Goal: Task Accomplishment & Management: Manage account settings

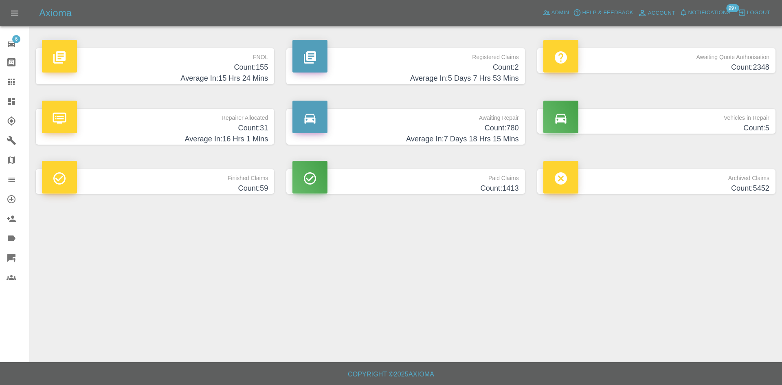
click at [12, 79] on icon at bounding box center [11, 82] width 7 height 7
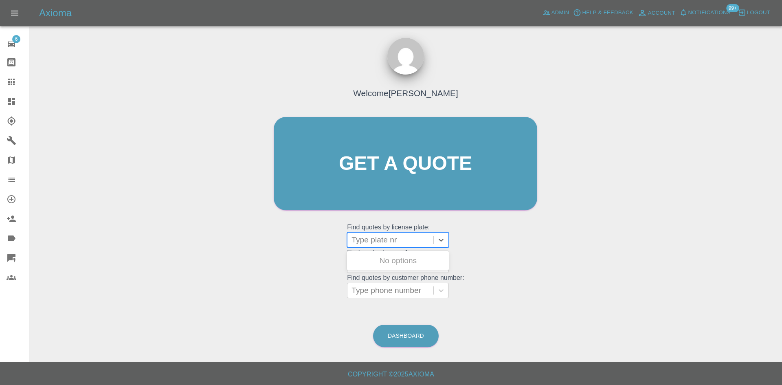
click at [375, 235] on div at bounding box center [390, 239] width 78 height 11
paste input "ML75WBN"
type input "ML75WBN"
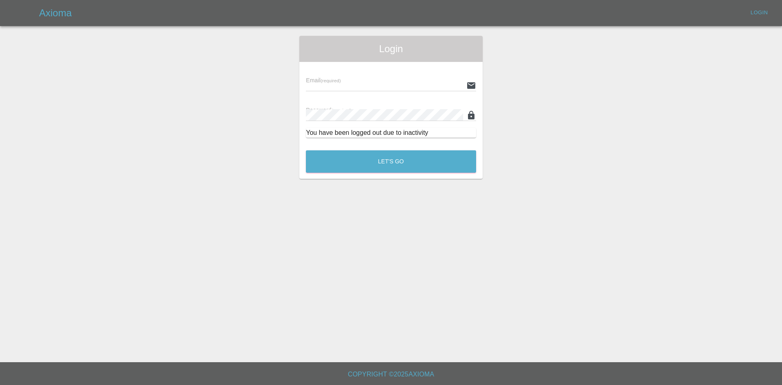
type input "alex.kennett@axioma.co.uk"
click at [391, 162] on button "Let's Go" at bounding box center [391, 161] width 170 height 22
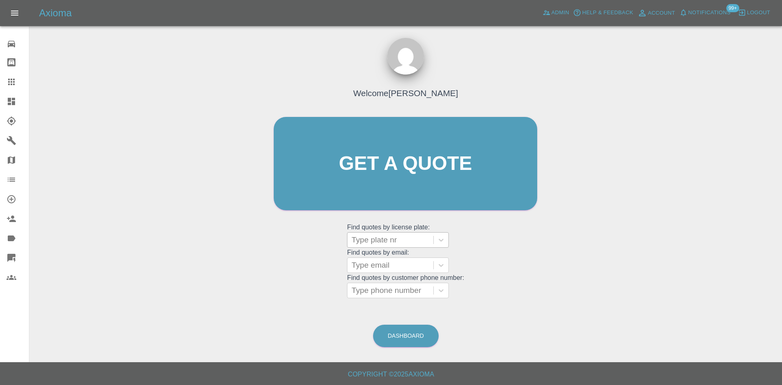
click at [364, 243] on div at bounding box center [390, 239] width 78 height 11
paste input "ML75WBN"
type input "ML75WBN"
click at [387, 265] on div "ML75WBN, Bidding" at bounding box center [398, 260] width 102 height 16
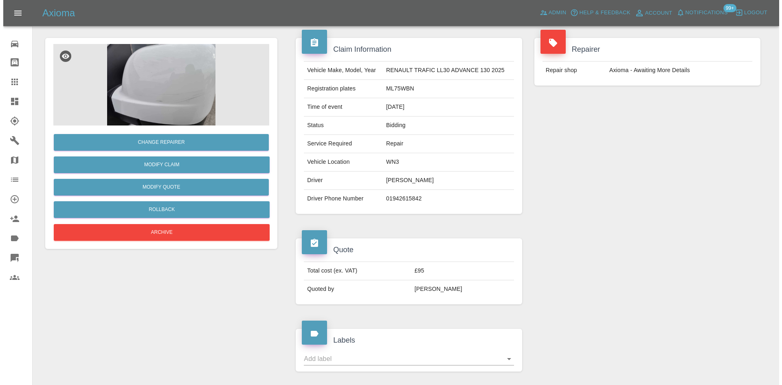
scroll to position [65, 0]
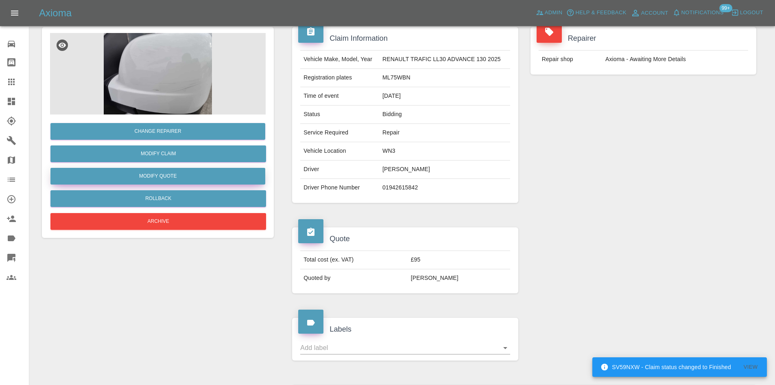
click at [141, 176] on button "Modify Quote" at bounding box center [157, 176] width 215 height 17
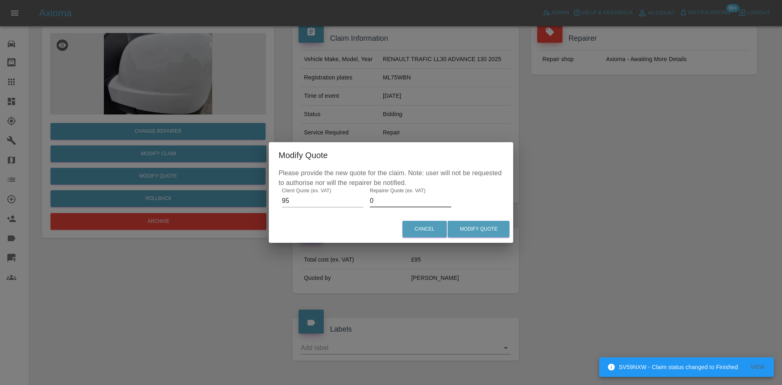
click at [385, 204] on input "0" at bounding box center [410, 200] width 81 height 13
type input "70"
click at [473, 227] on button "Modify Quote" at bounding box center [478, 229] width 62 height 17
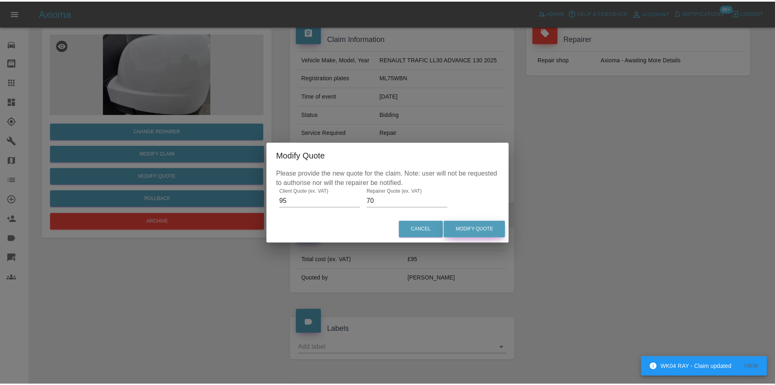
scroll to position [0, 0]
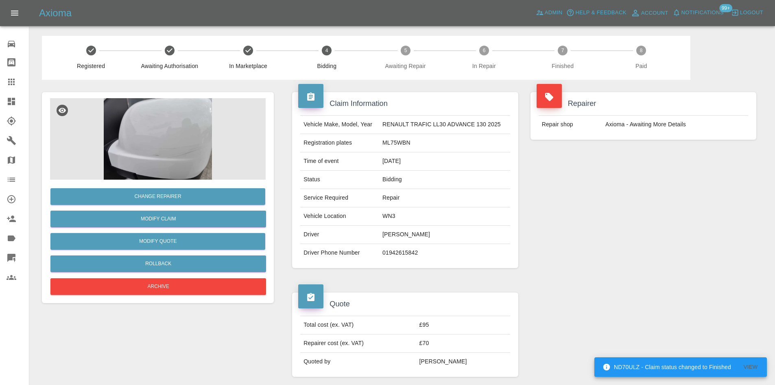
click at [12, 103] on icon at bounding box center [11, 101] width 7 height 7
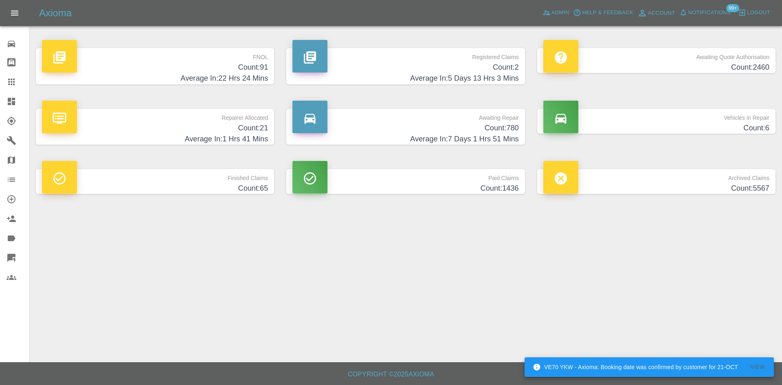
click at [326, 256] on main "FNOL Count: 91 Average In: 22 Hrs 24 Mins Registered Claims Count: 2 Average In…" at bounding box center [391, 181] width 782 height 362
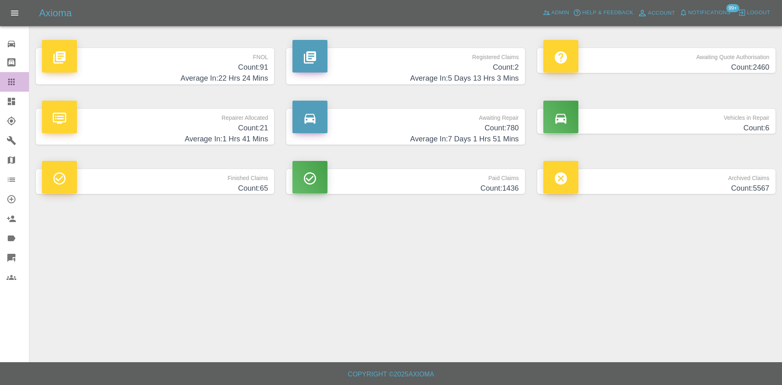
click at [9, 90] on link "Claims" at bounding box center [14, 82] width 29 height 20
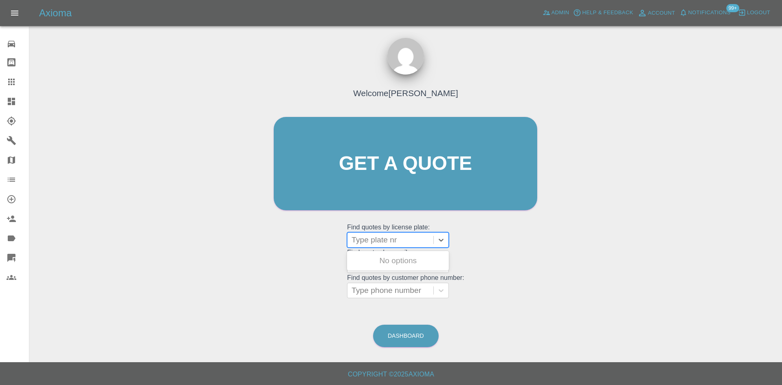
click at [418, 240] on div at bounding box center [390, 239] width 78 height 11
paste input "NJ25"
type input "NJ25"
click at [407, 255] on div "NJ25 MEU, Completed" at bounding box center [398, 260] width 102 height 16
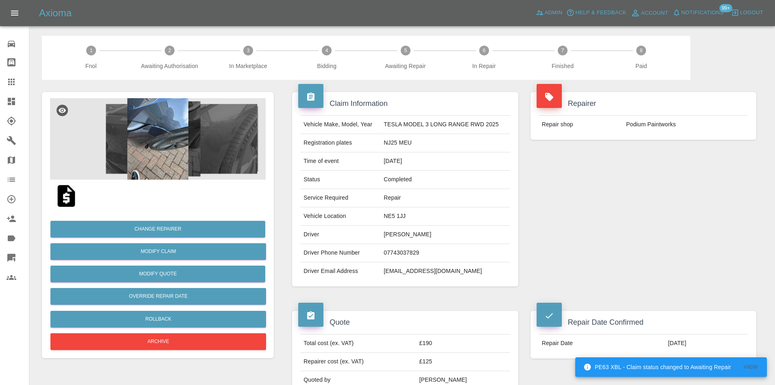
click at [10, 73] on link "Claims" at bounding box center [14, 82] width 29 height 20
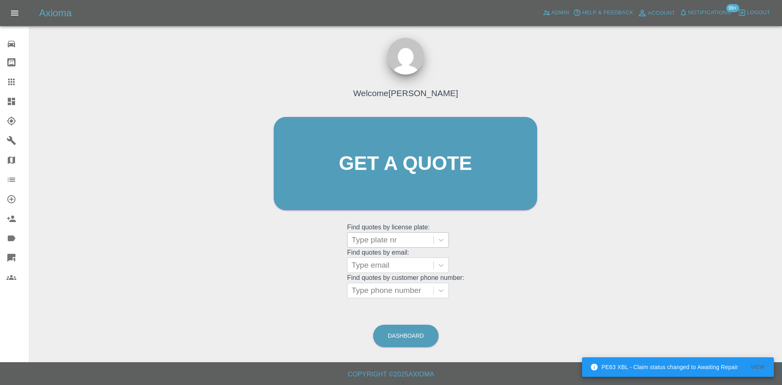
click at [355, 234] on div at bounding box center [390, 239] width 78 height 11
click at [390, 239] on div at bounding box center [390, 239] width 78 height 11
paste input "NJ25 XUL"
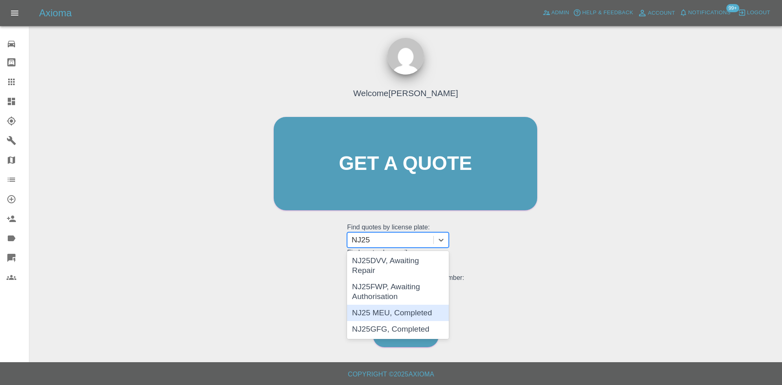
type input "NJ25"
click at [280, 279] on div "Welcome Alex Kennett Get a quote Get a quote Find quotes by license plate: 4 re…" at bounding box center [405, 179] width 280 height 246
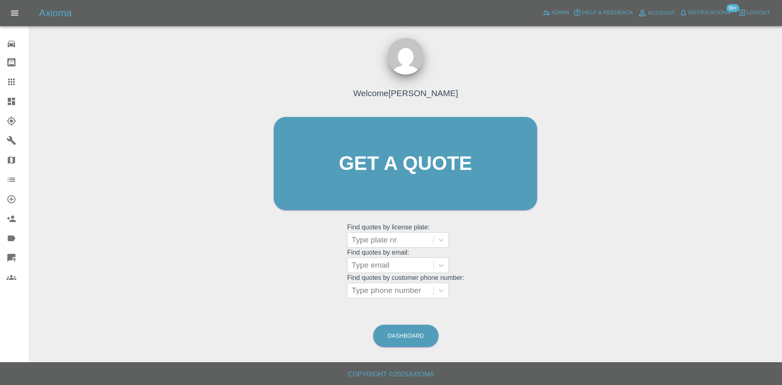
click at [4, 100] on link "Dashboard" at bounding box center [14, 102] width 29 height 20
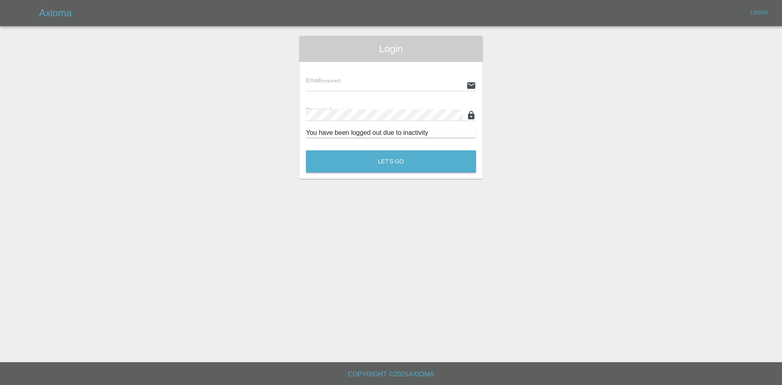
type input "alex.kennett@axioma.co.uk"
click at [434, 155] on button "Let's Go" at bounding box center [391, 161] width 170 height 22
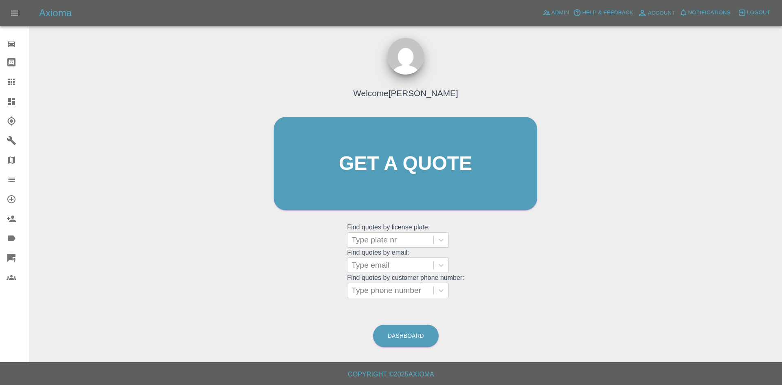
drag, startPoint x: 145, startPoint y: 145, endPoint x: 81, endPoint y: 103, distance: 76.8
click at [81, 103] on div "Welcome Alex Kennett Get a quote Get a quote Find quotes by license plate: Type…" at bounding box center [405, 202] width 739 height 292
click at [7, 105] on icon at bounding box center [12, 101] width 10 height 10
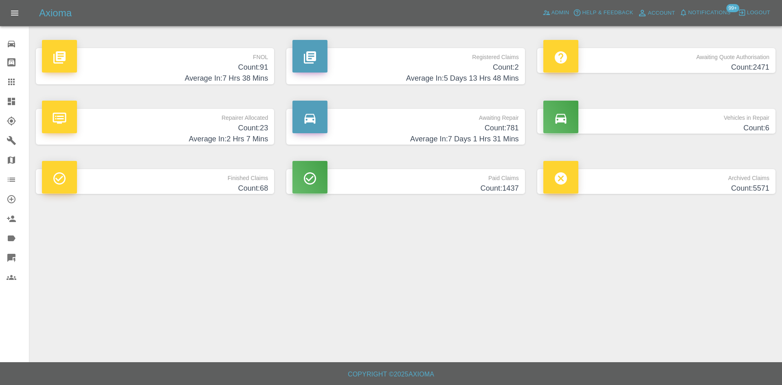
click at [231, 79] on h4 "Average In: 7 Hrs 38 Mins" at bounding box center [155, 78] width 226 height 11
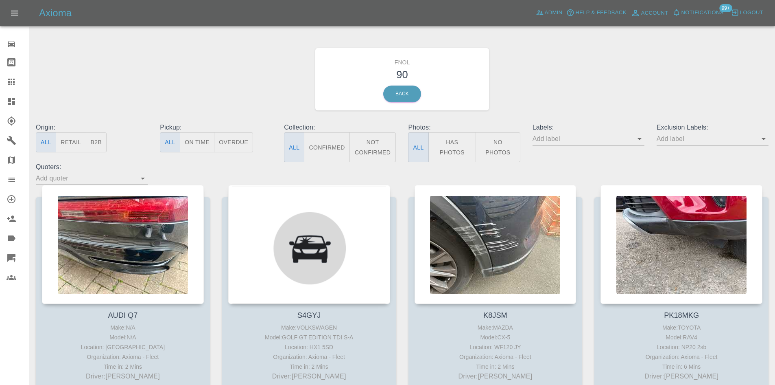
click at [503, 142] on button "No Photos" at bounding box center [498, 147] width 45 height 30
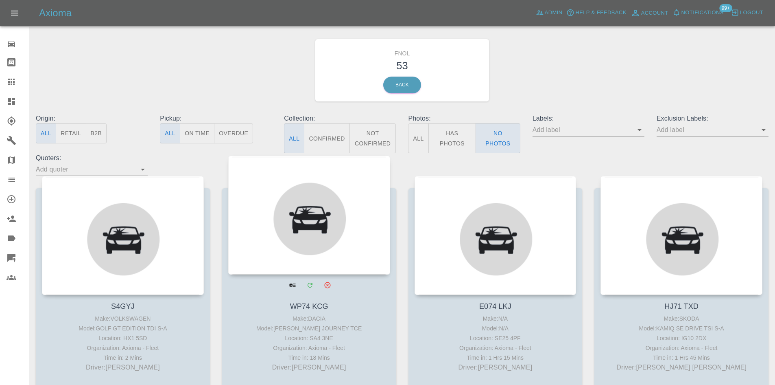
scroll to position [9, 0]
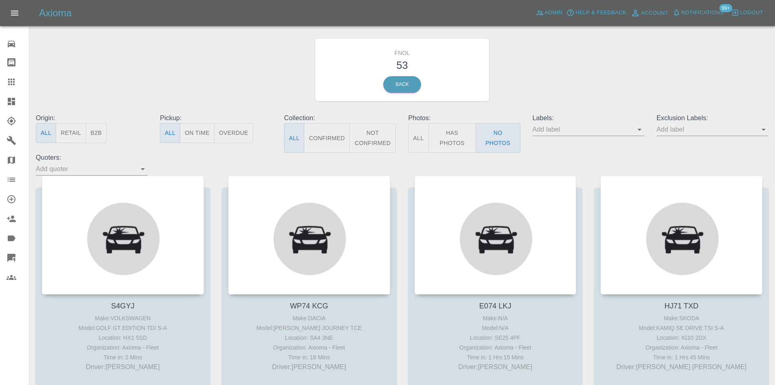
click at [4, 112] on link "Explorer" at bounding box center [14, 121] width 29 height 20
click at [4, 109] on link "Dashboard" at bounding box center [14, 102] width 29 height 20
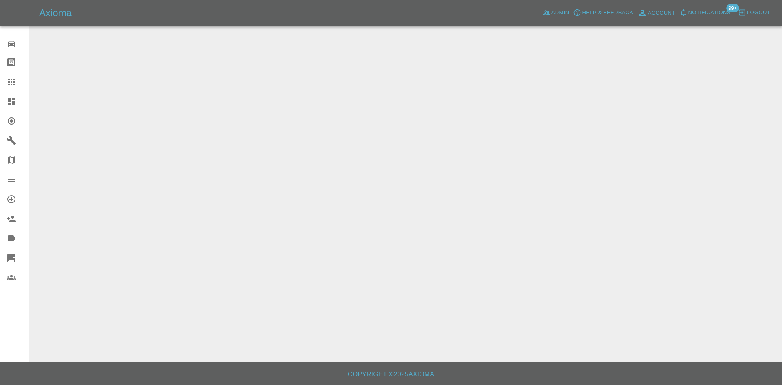
click at [4, 109] on link "Dashboard" at bounding box center [14, 102] width 29 height 20
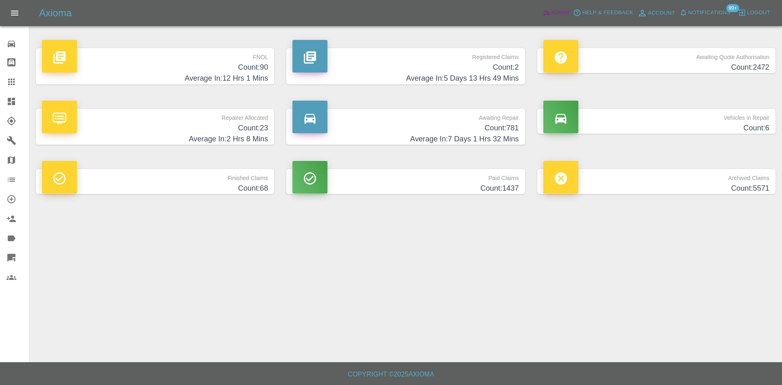
click at [561, 11] on span "Admin" at bounding box center [560, 12] width 18 height 9
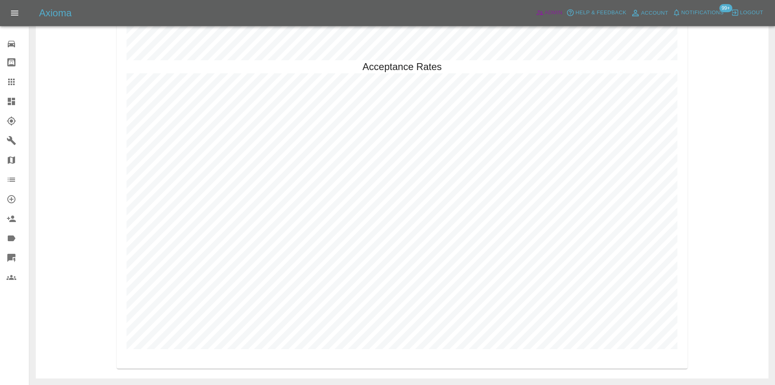
scroll to position [1858, 0]
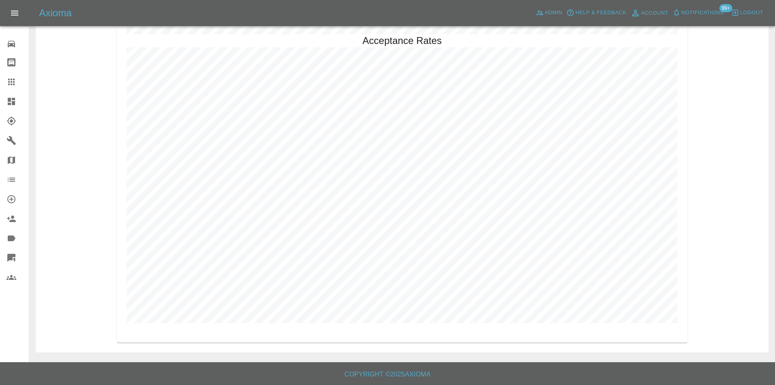
click at [15, 99] on icon at bounding box center [11, 101] width 7 height 7
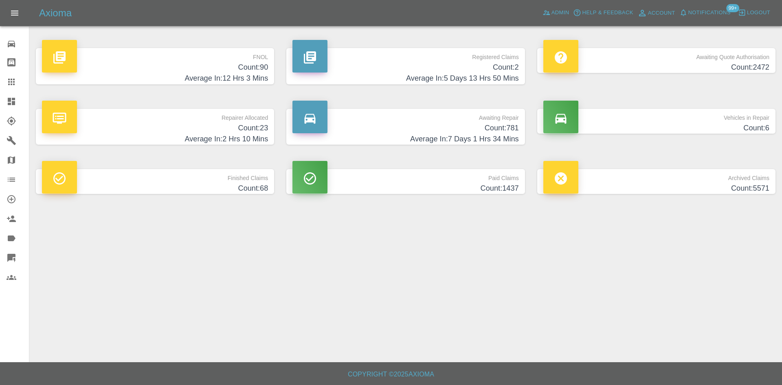
click at [257, 81] on h4 "Average In: 12 Hrs 3 Mins" at bounding box center [155, 78] width 226 height 11
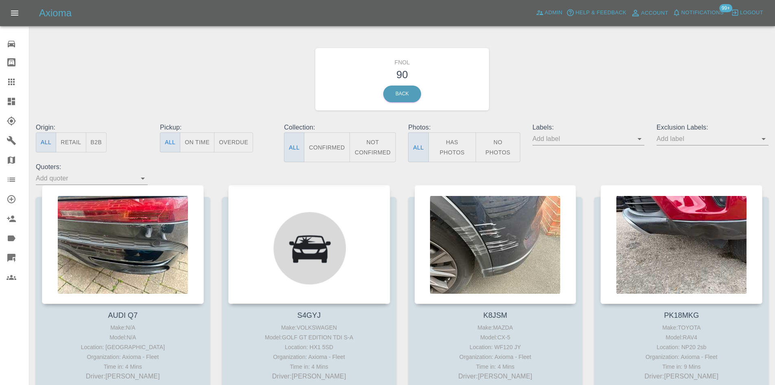
click at [510, 145] on button "No Photos" at bounding box center [498, 147] width 45 height 30
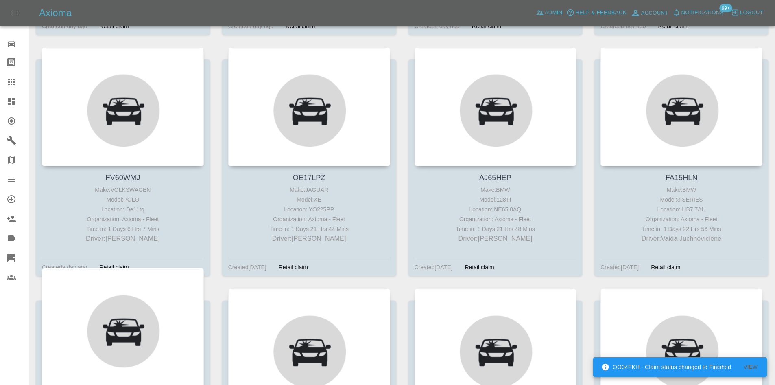
scroll to position [2448, 0]
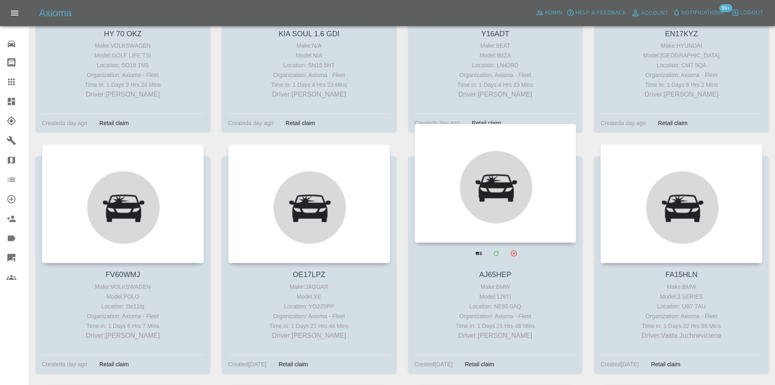
click at [525, 206] on div at bounding box center [496, 183] width 162 height 119
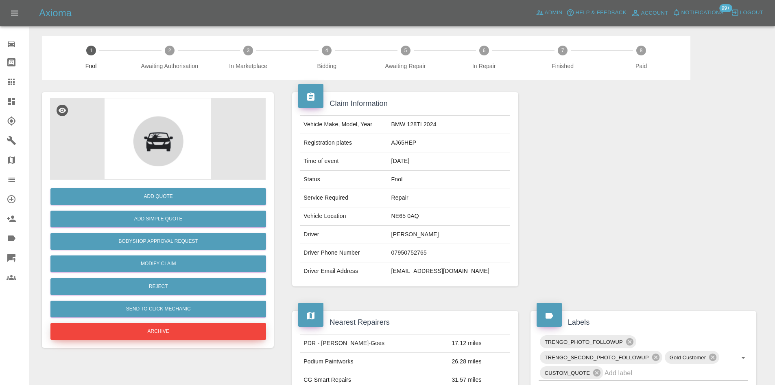
click at [166, 325] on button "Archive" at bounding box center [158, 331] width 216 height 17
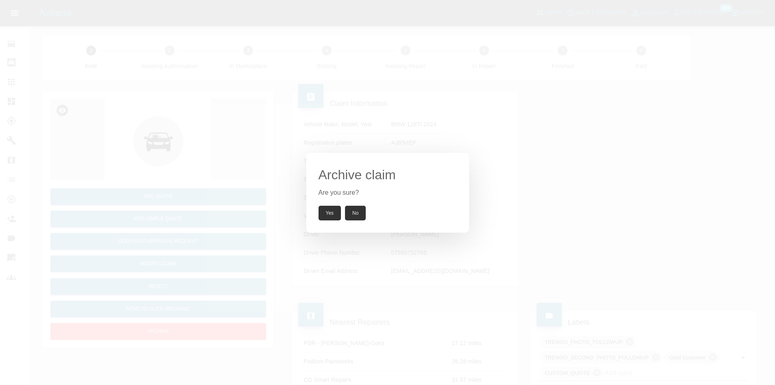
click at [325, 212] on button "Yes" at bounding box center [330, 213] width 23 height 15
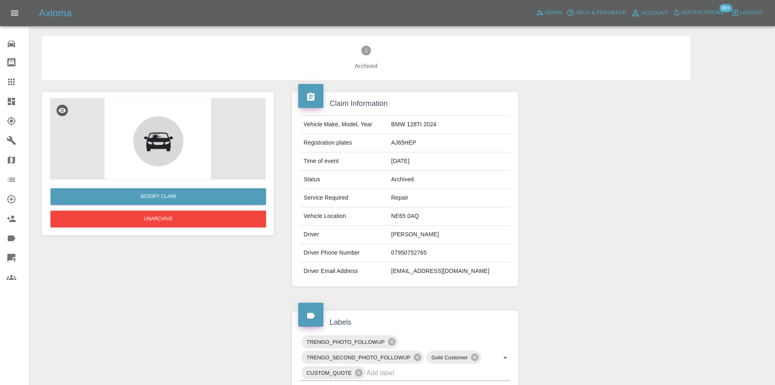
click at [9, 99] on icon at bounding box center [11, 101] width 7 height 7
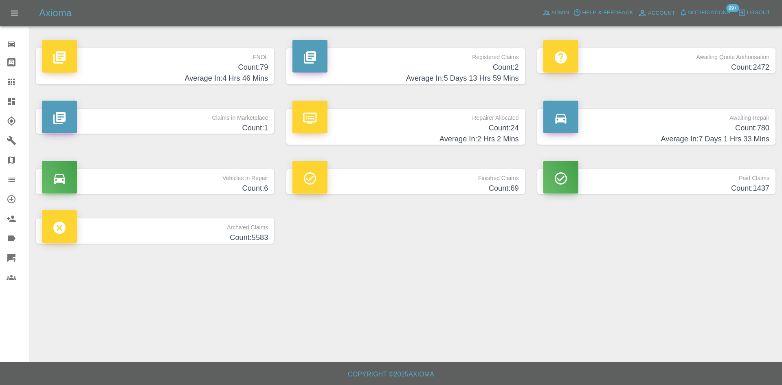
click at [246, 77] on h4 "Average In: 4 Hrs 46 Mins" at bounding box center [155, 78] width 226 height 11
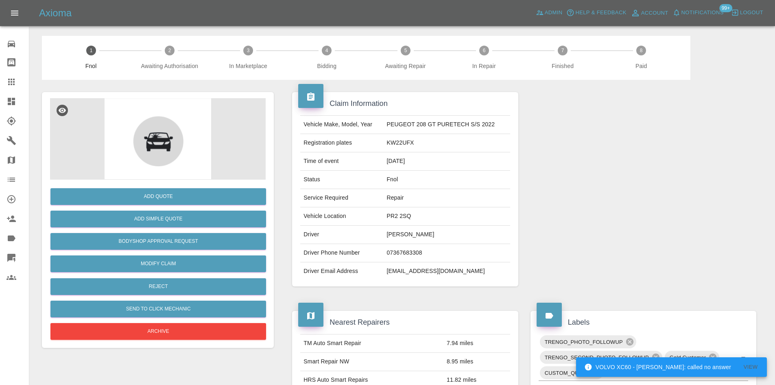
click at [175, 322] on div "Add Quote Add Simple Quote Bodyshop Approval Request Modify Claim Reject Send t…" at bounding box center [158, 261] width 216 height 162
click at [174, 331] on button "Archive" at bounding box center [158, 331] width 216 height 17
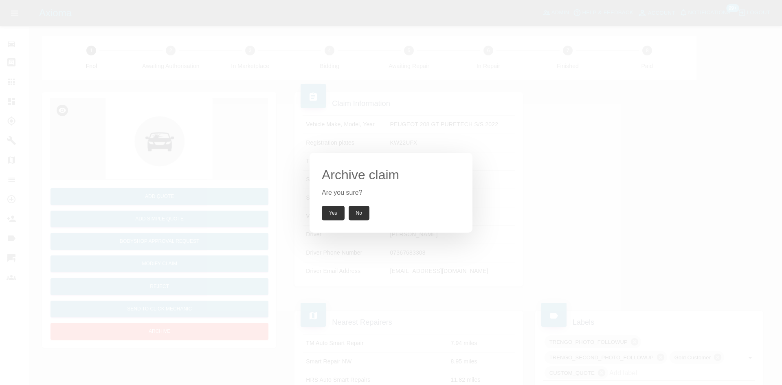
click at [339, 211] on button "Yes" at bounding box center [333, 213] width 23 height 15
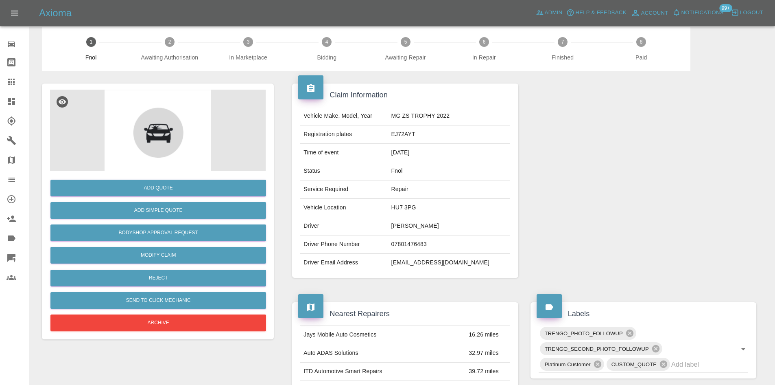
scroll to position [4, 0]
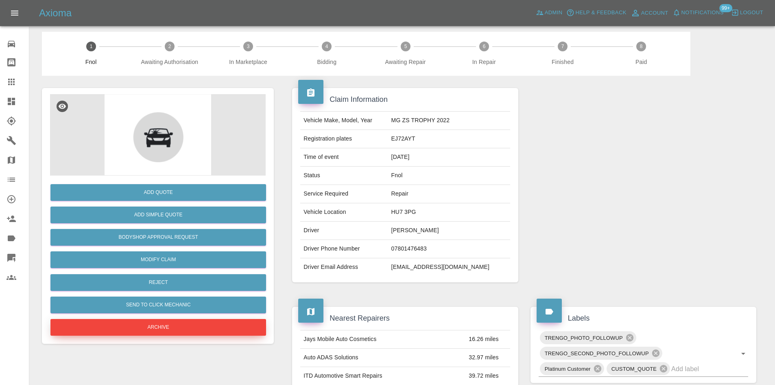
click at [239, 331] on button "Archive" at bounding box center [158, 327] width 216 height 17
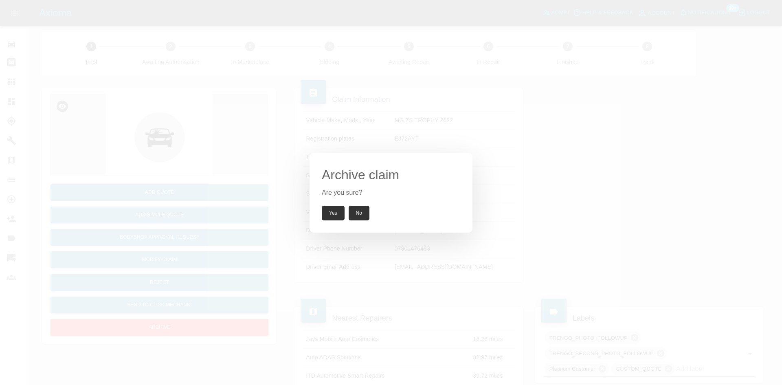
click at [326, 215] on button "Yes" at bounding box center [333, 213] width 23 height 15
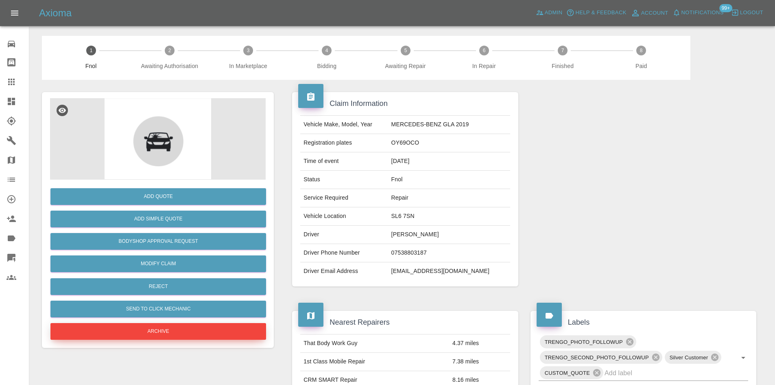
click at [194, 331] on button "Archive" at bounding box center [158, 331] width 216 height 17
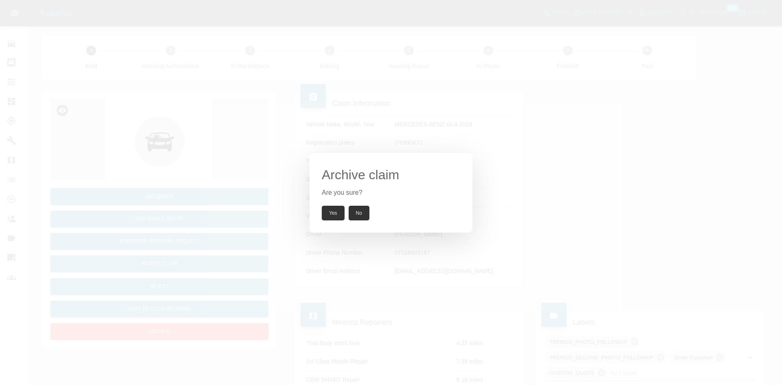
click at [332, 212] on button "Yes" at bounding box center [333, 213] width 23 height 15
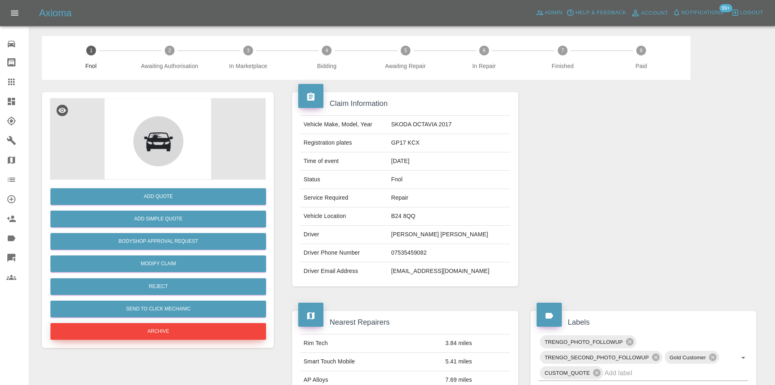
click at [180, 328] on button "Archive" at bounding box center [158, 331] width 216 height 17
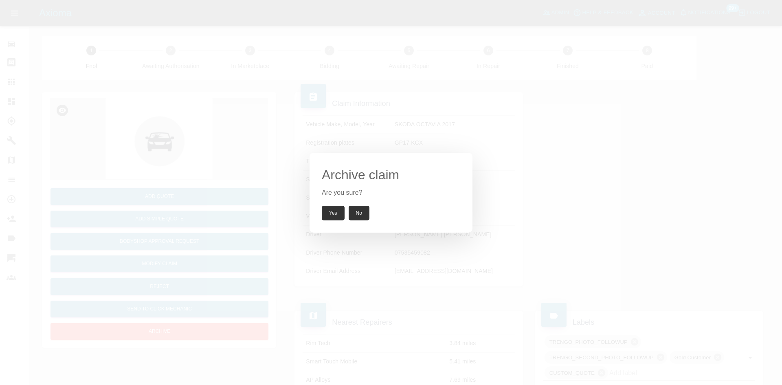
click at [325, 210] on button "Yes" at bounding box center [333, 213] width 23 height 15
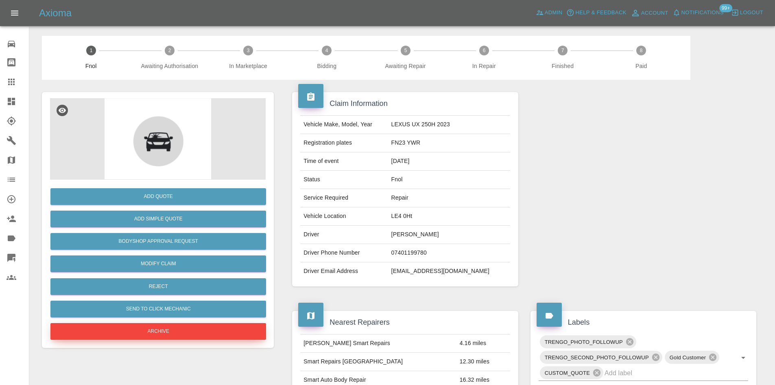
click at [223, 329] on button "Archive" at bounding box center [158, 331] width 216 height 17
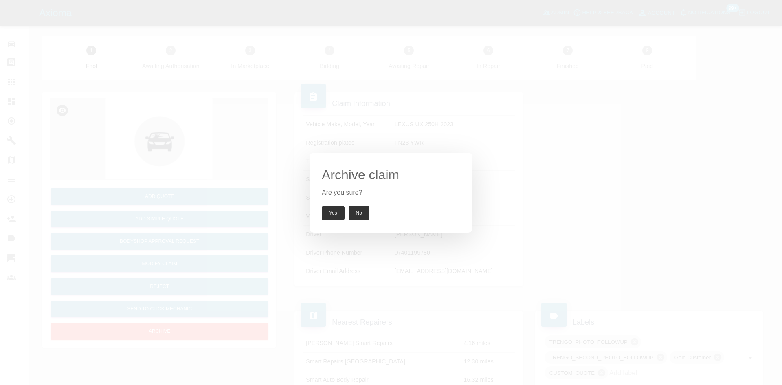
click at [329, 208] on button "Yes" at bounding box center [333, 213] width 23 height 15
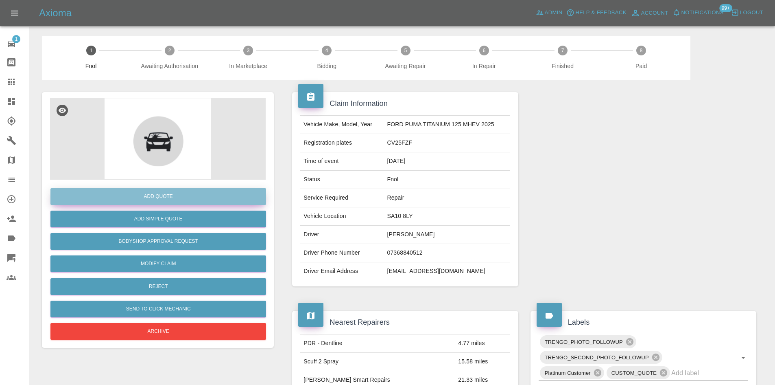
click at [179, 196] on button "Add Quote" at bounding box center [158, 196] width 216 height 17
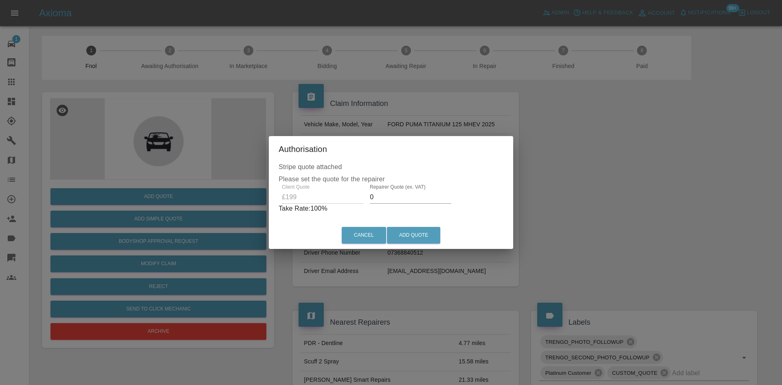
click at [380, 193] on input "0" at bounding box center [410, 197] width 81 height 13
type input "120"
click at [407, 236] on button "Add Quote" at bounding box center [413, 235] width 53 height 17
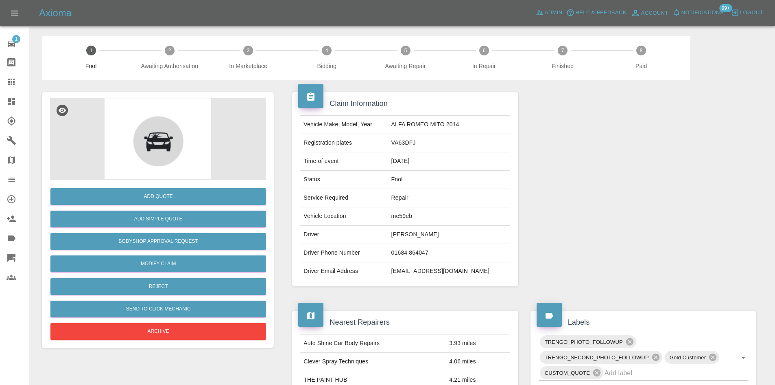
click at [209, 322] on div "Add Quote Add Simple Quote Bodyshop Approval Request Modify Claim Reject Send t…" at bounding box center [158, 261] width 216 height 162
click at [204, 330] on button "Archive" at bounding box center [158, 331] width 216 height 17
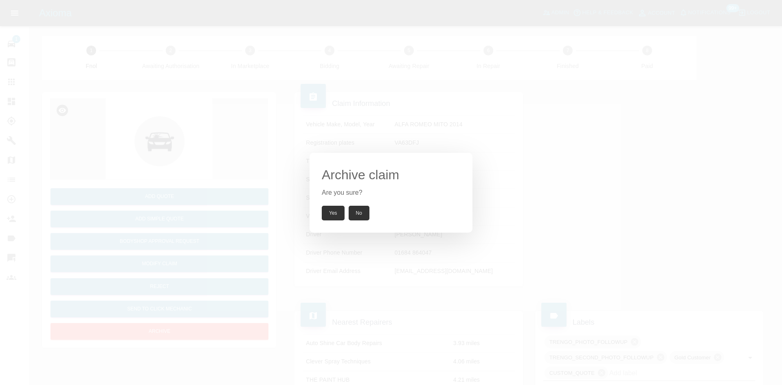
click at [337, 216] on button "Yes" at bounding box center [333, 213] width 23 height 15
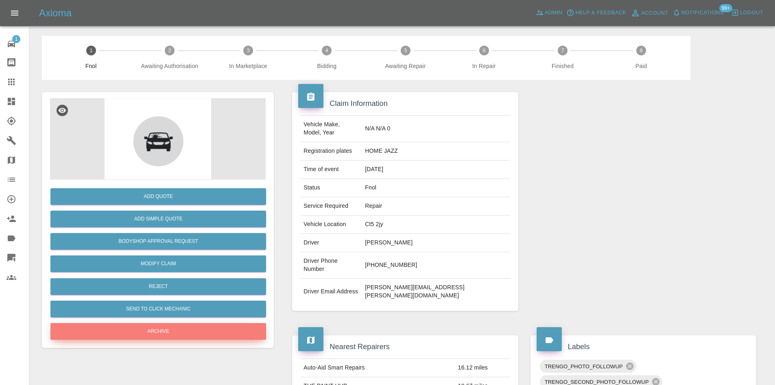
click at [227, 328] on button "Archive" at bounding box center [158, 331] width 216 height 17
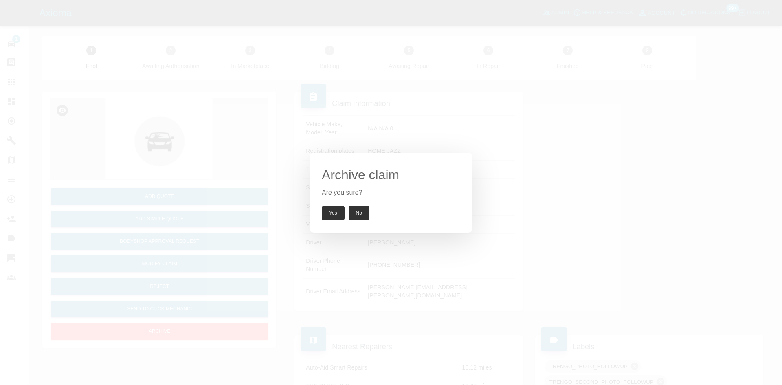
click at [326, 217] on button "Yes" at bounding box center [333, 213] width 23 height 15
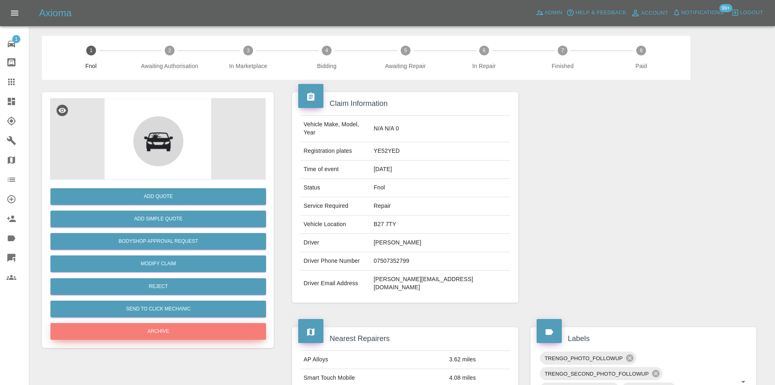
click at [197, 324] on button "Archive" at bounding box center [158, 331] width 216 height 17
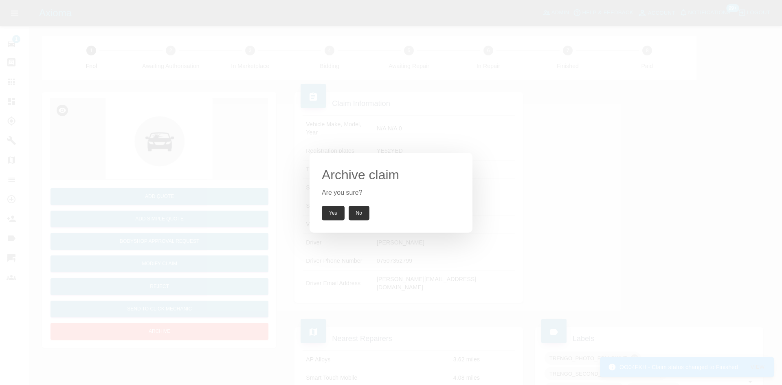
click at [333, 214] on button "Yes" at bounding box center [333, 213] width 23 height 15
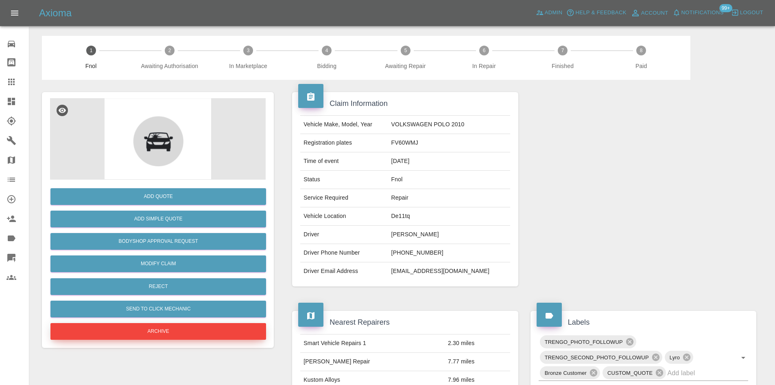
click at [213, 325] on button "Archive" at bounding box center [158, 331] width 216 height 17
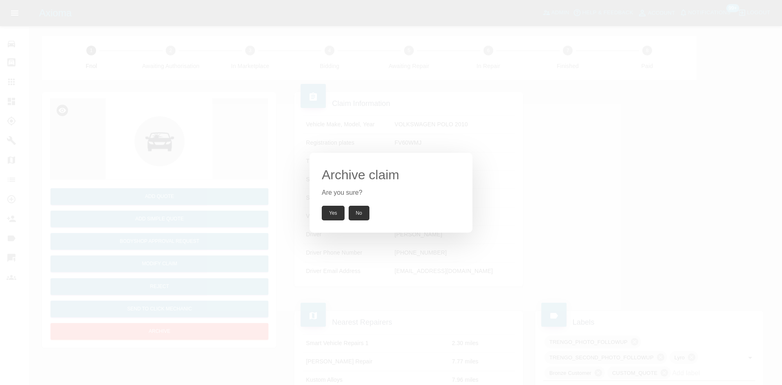
click at [328, 212] on button "Yes" at bounding box center [333, 213] width 23 height 15
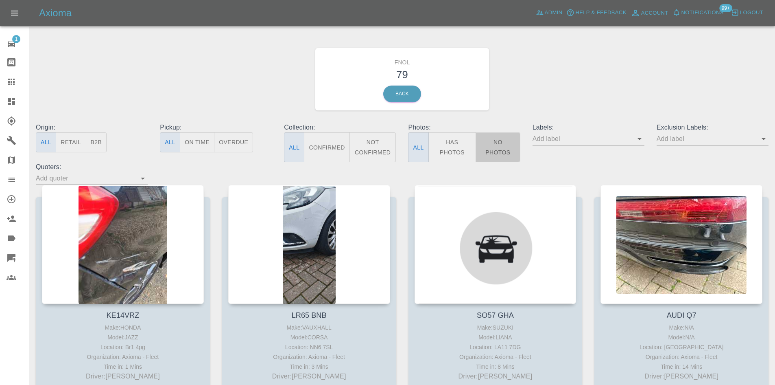
click at [502, 155] on button "No Photos" at bounding box center [498, 147] width 45 height 30
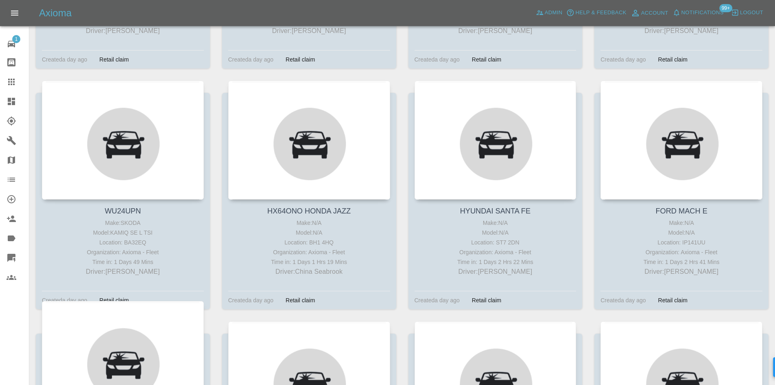
scroll to position [2010, 0]
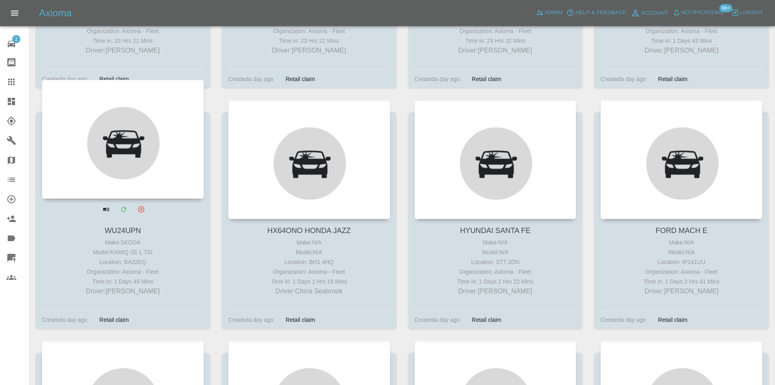
click at [153, 164] on div at bounding box center [123, 139] width 162 height 119
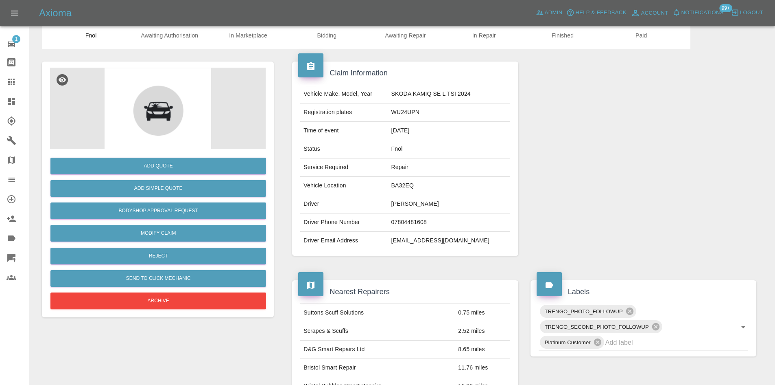
scroll to position [30, 0]
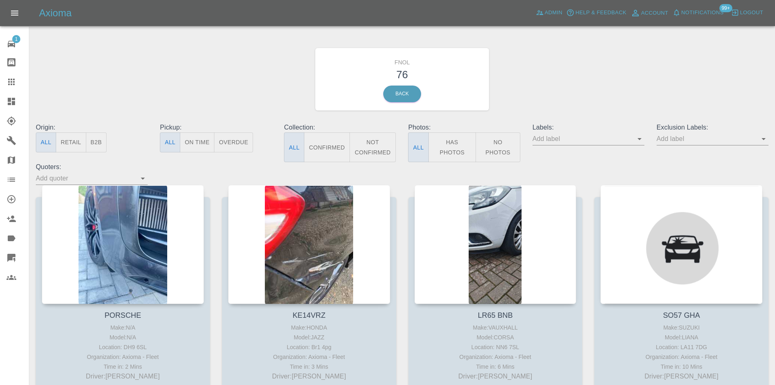
click at [488, 156] on button "No Photos" at bounding box center [498, 147] width 45 height 30
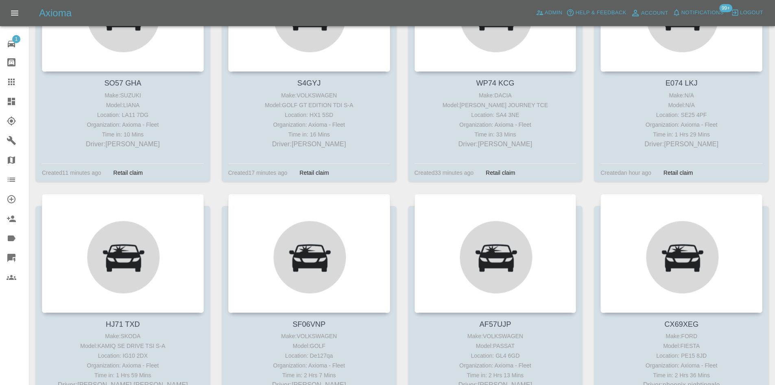
scroll to position [241, 0]
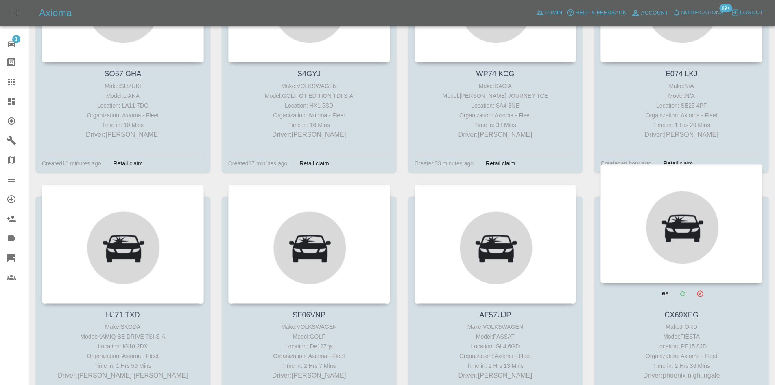
click at [679, 238] on div at bounding box center [682, 223] width 162 height 119
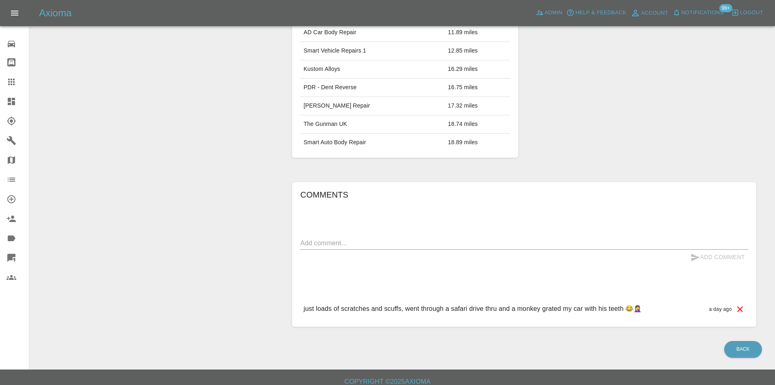
scroll to position [373, 0]
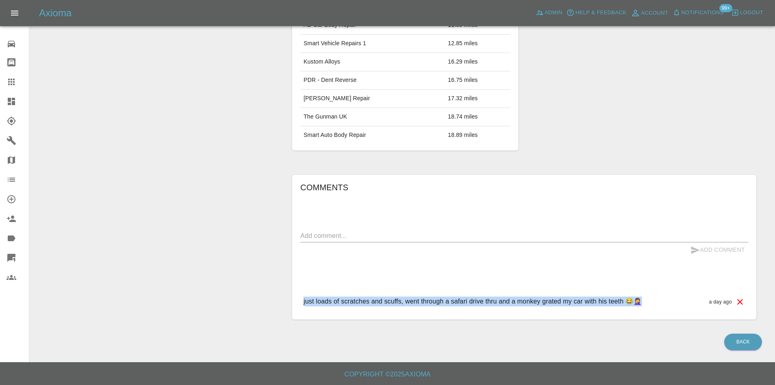
drag, startPoint x: 646, startPoint y: 298, endPoint x: 290, endPoint y: 291, distance: 355.8
click at [290, 291] on div "Comments x Add Comment just loads of scratches and scuffs, went through a safar…" at bounding box center [524, 246] width 477 height 169
copy p "just loads of scratches and scuffs, went through a safari drive thru and a monk…"
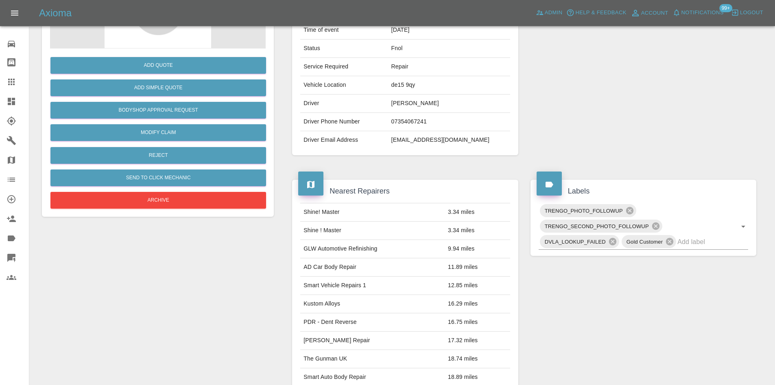
scroll to position [0, 0]
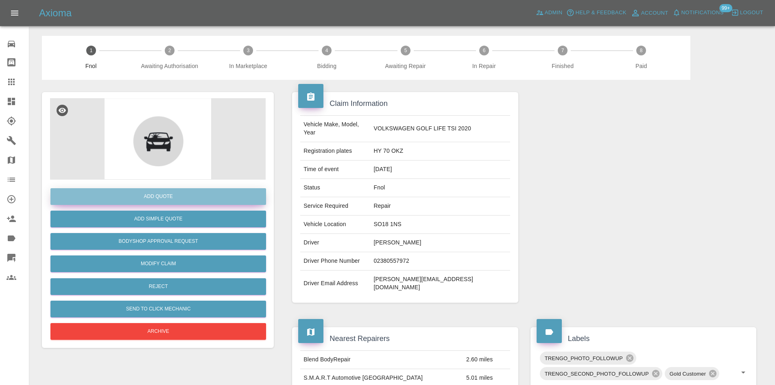
click at [174, 194] on button "Add Quote" at bounding box center [158, 196] width 216 height 17
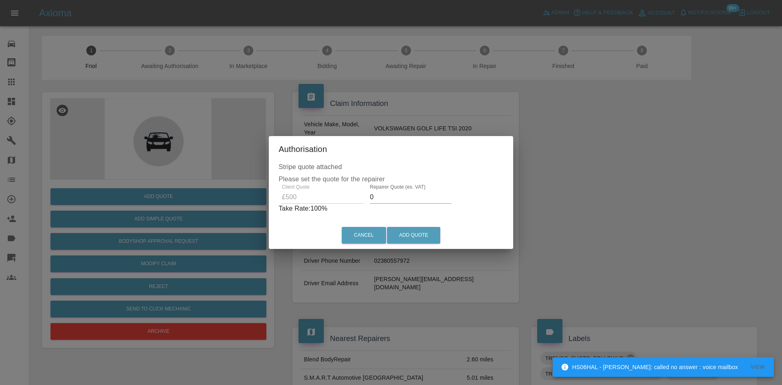
click at [402, 186] on label "Repairer Quote (ex. VAT)" at bounding box center [398, 186] width 56 height 7
click at [402, 191] on input "0" at bounding box center [410, 197] width 81 height 13
click at [396, 195] on input "0" at bounding box center [410, 197] width 81 height 13
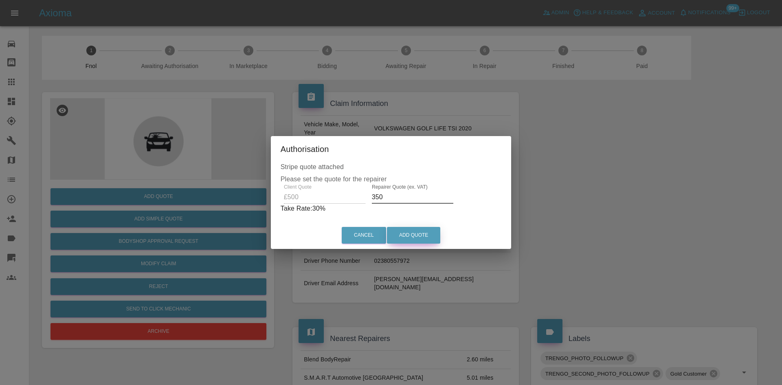
type input "350"
click at [429, 235] on button "Add Quote" at bounding box center [413, 235] width 53 height 17
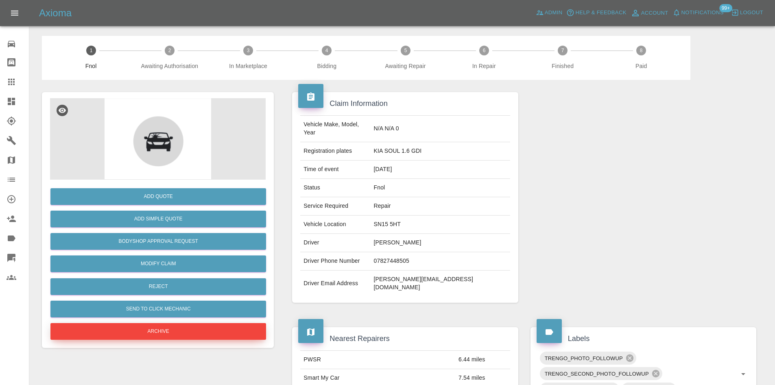
click at [207, 329] on button "Archive" at bounding box center [158, 331] width 216 height 17
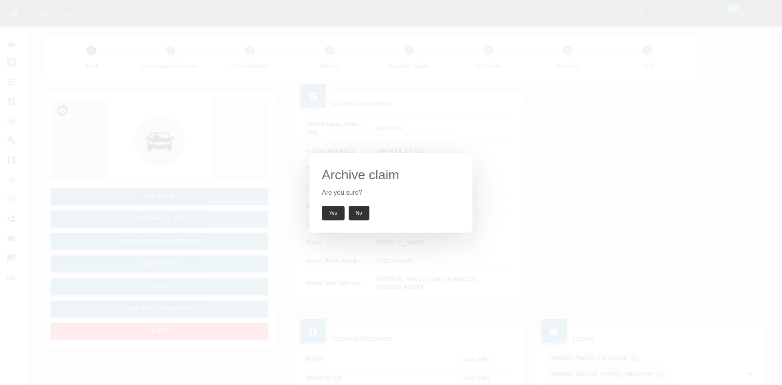
click at [337, 215] on button "Yes" at bounding box center [333, 213] width 23 height 15
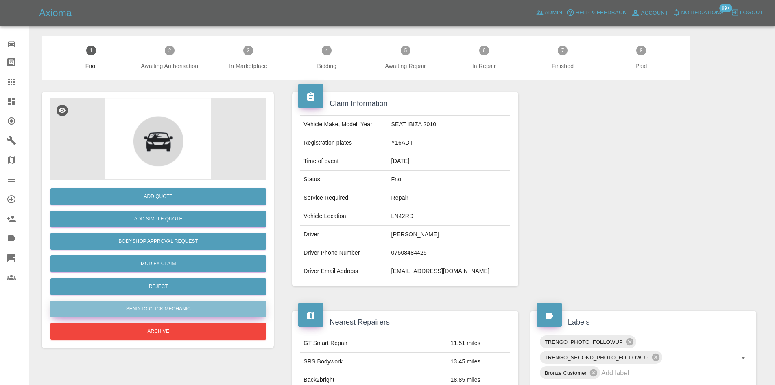
click at [156, 306] on button "Send to Click Mechanic" at bounding box center [158, 308] width 216 height 17
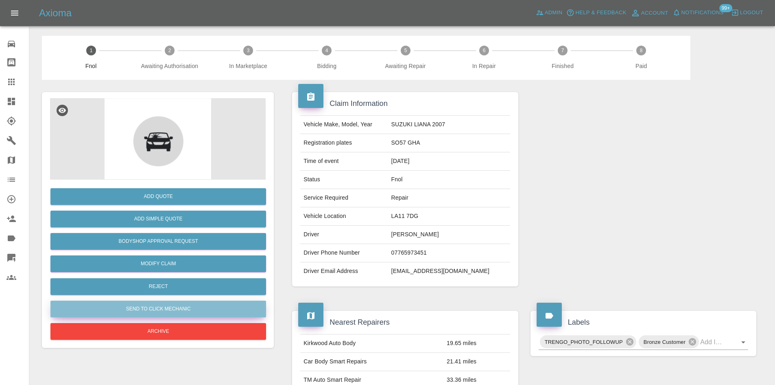
click at [180, 303] on button "Send to Click Mechanic" at bounding box center [158, 308] width 216 height 17
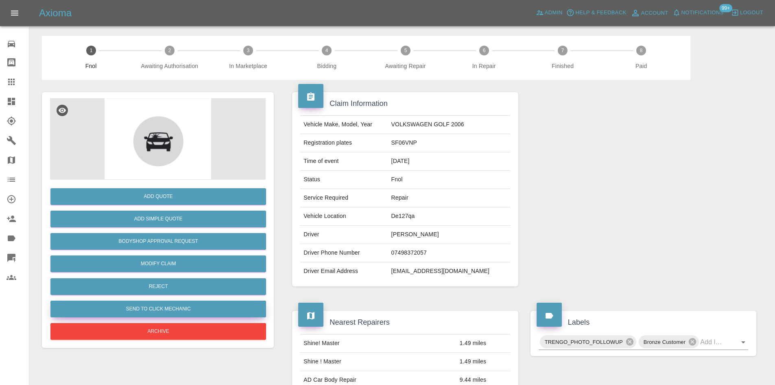
click at [196, 302] on button "Send to Click Mechanic" at bounding box center [158, 308] width 216 height 17
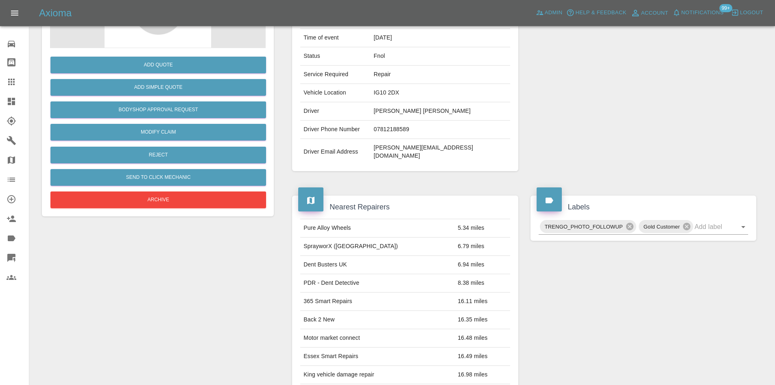
scroll to position [392, 0]
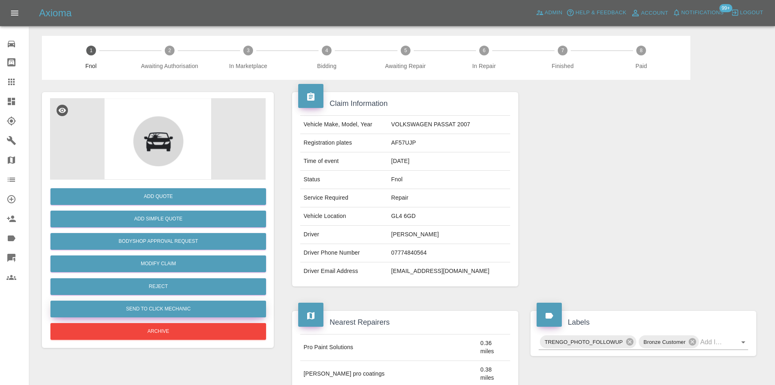
click at [195, 304] on button "Send to Click Mechanic" at bounding box center [158, 308] width 216 height 17
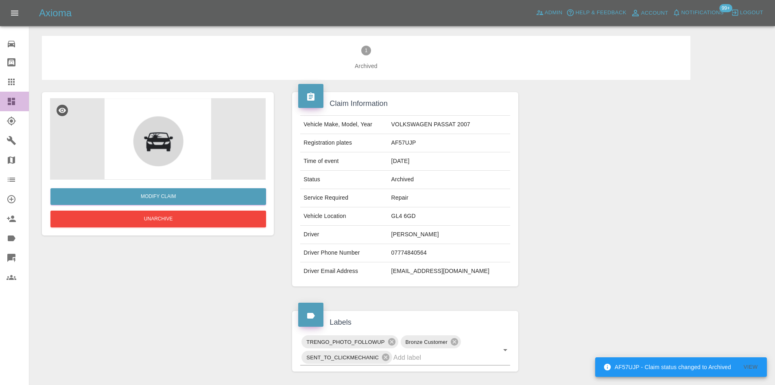
click at [16, 100] on div at bounding box center [18, 101] width 23 height 10
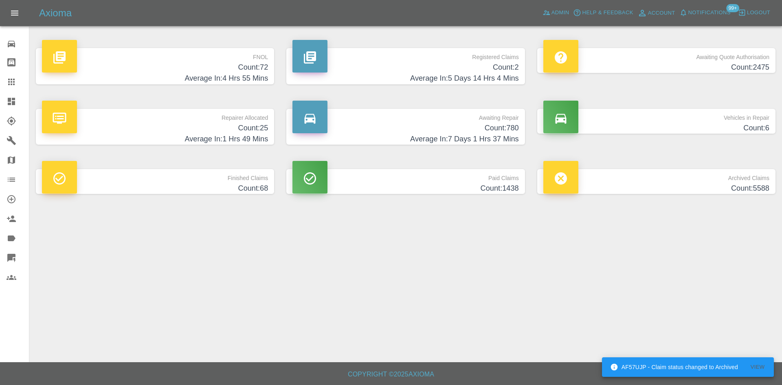
click at [177, 75] on h4 "Average In: 4 Hrs 55 Mins" at bounding box center [155, 78] width 226 height 11
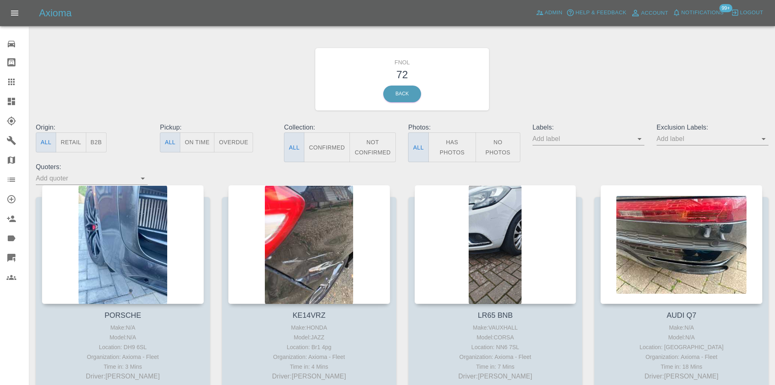
click at [490, 146] on button "No Photos" at bounding box center [498, 147] width 45 height 30
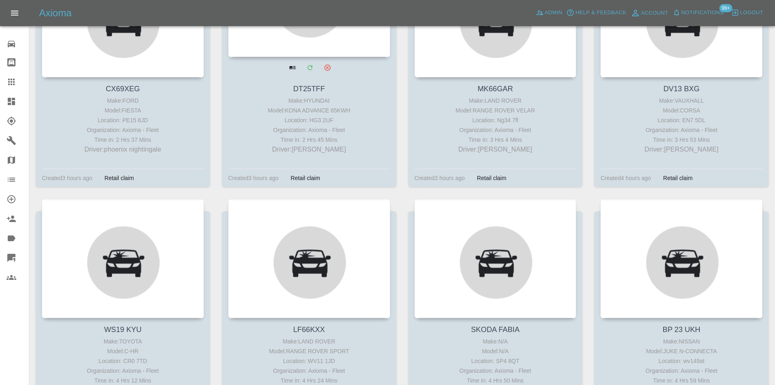
scroll to position [483, 0]
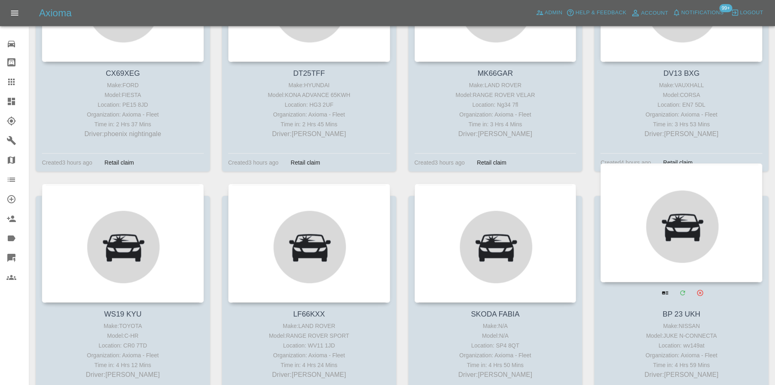
click at [640, 236] on div at bounding box center [682, 222] width 162 height 119
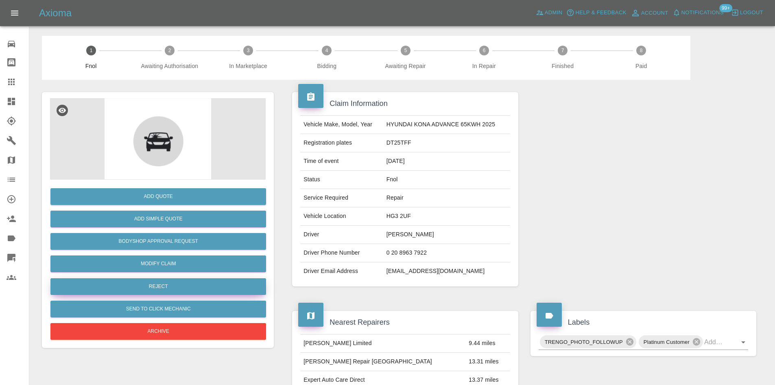
click at [187, 282] on button "Reject" at bounding box center [158, 286] width 216 height 17
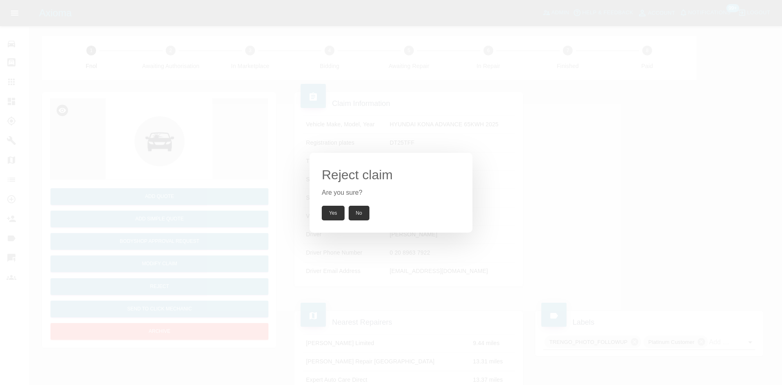
click at [333, 217] on button "Yes" at bounding box center [333, 213] width 23 height 15
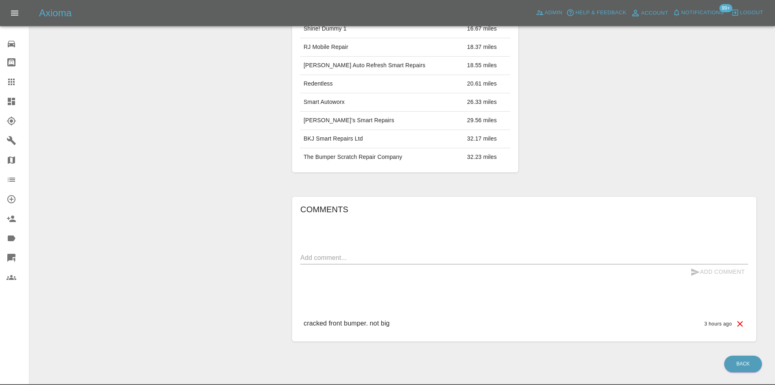
scroll to position [373, 0]
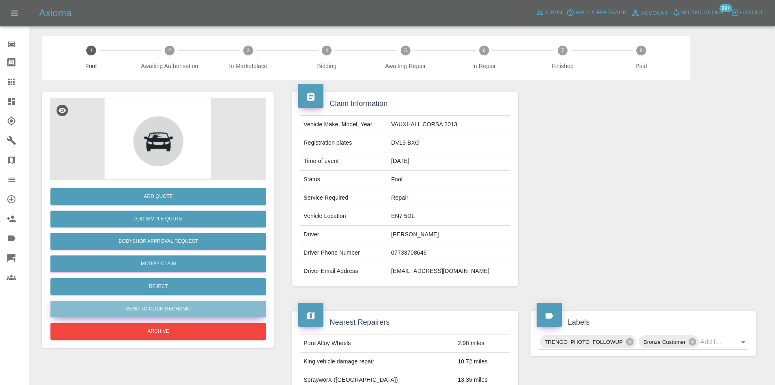
click at [155, 307] on button "Send to Click Mechanic" at bounding box center [158, 308] width 216 height 17
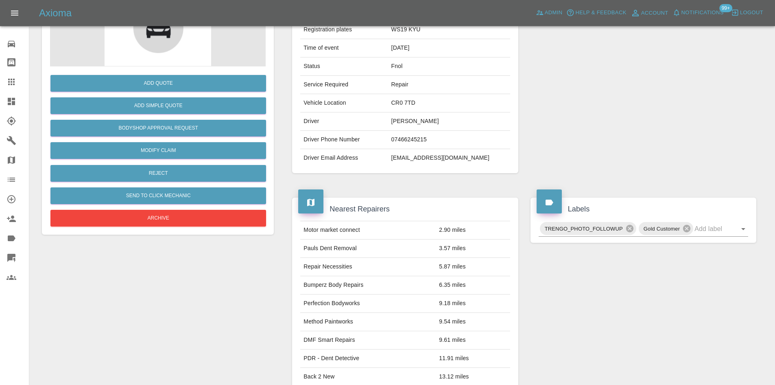
scroll to position [99, 0]
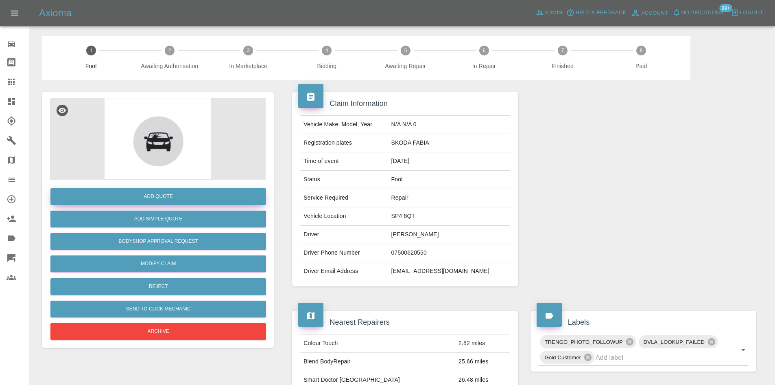
click at [177, 197] on button "Add Quote" at bounding box center [158, 196] width 216 height 17
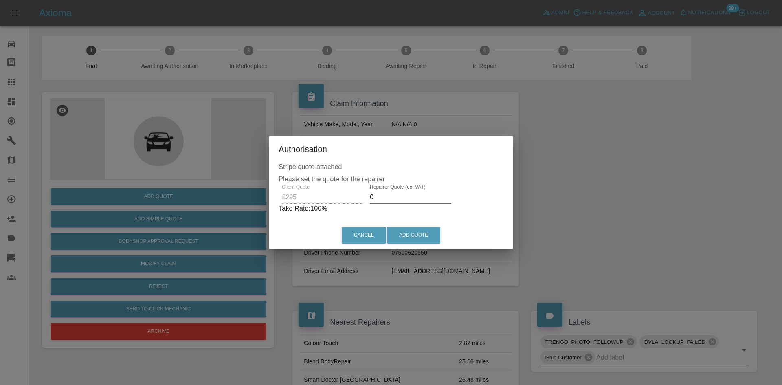
click at [399, 200] on input "0" at bounding box center [410, 197] width 81 height 13
type input "200"
click at [413, 236] on button "Add Quote" at bounding box center [413, 235] width 53 height 17
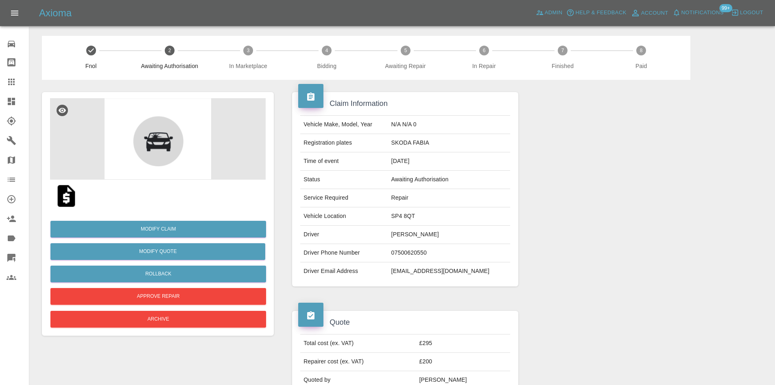
click at [12, 101] on icon at bounding box center [12, 101] width 10 height 10
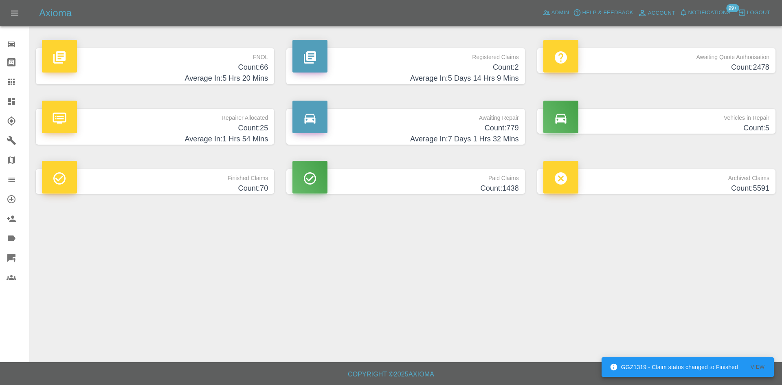
click at [178, 72] on h4 "Count: 66" at bounding box center [155, 67] width 226 height 11
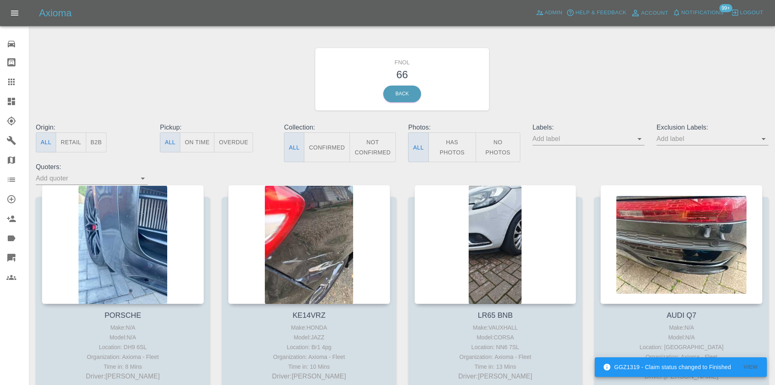
click at [497, 149] on button "No Photos" at bounding box center [498, 147] width 45 height 30
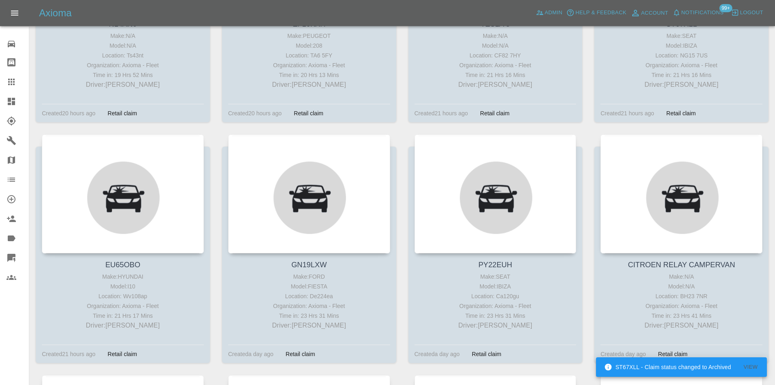
scroll to position [1255, 0]
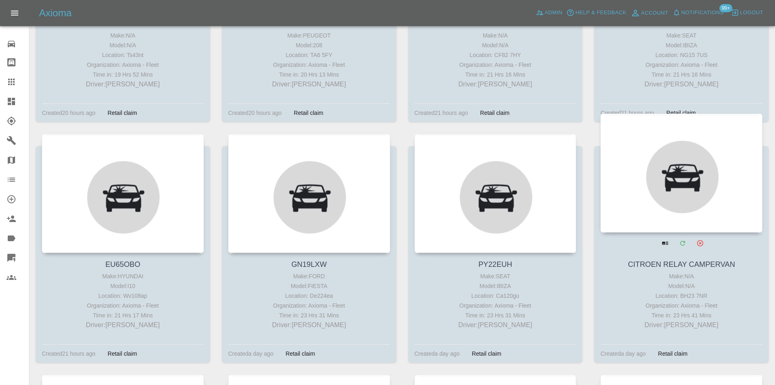
click at [670, 155] on div at bounding box center [682, 173] width 162 height 119
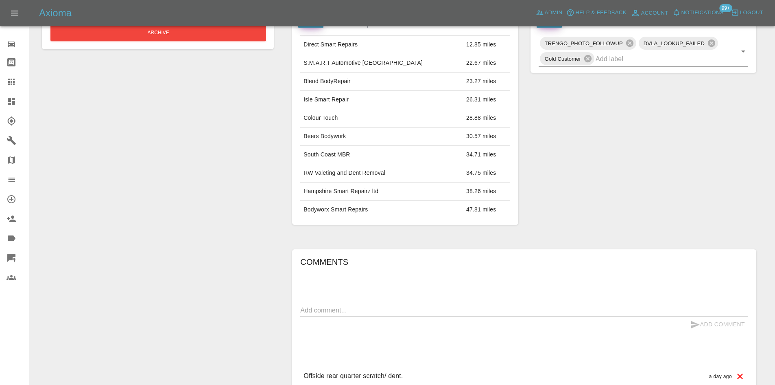
scroll to position [373, 0]
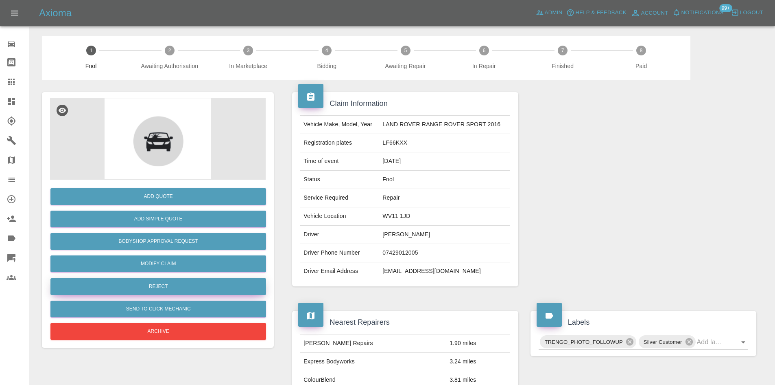
click at [182, 281] on button "Reject" at bounding box center [158, 286] width 216 height 17
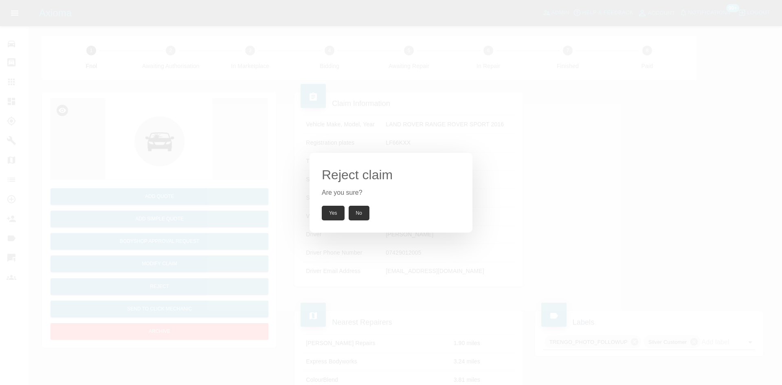
click at [328, 220] on button "Yes" at bounding box center [333, 213] width 23 height 15
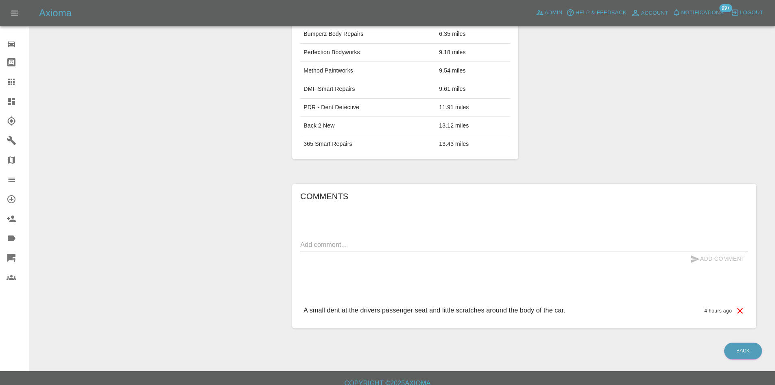
scroll to position [373, 0]
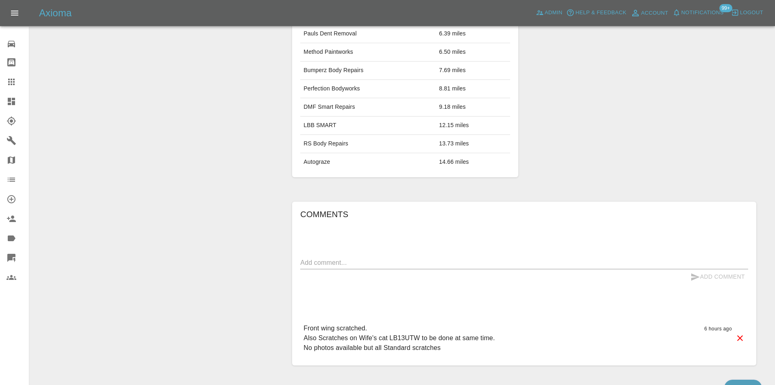
scroll to position [392, 0]
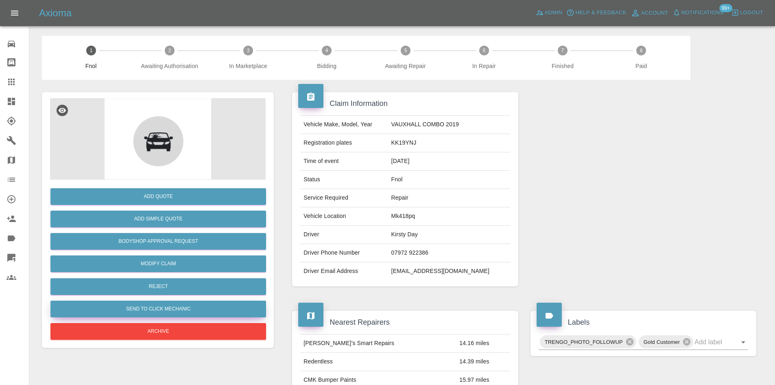
click at [184, 307] on button "Send to Click Mechanic" at bounding box center [158, 308] width 216 height 17
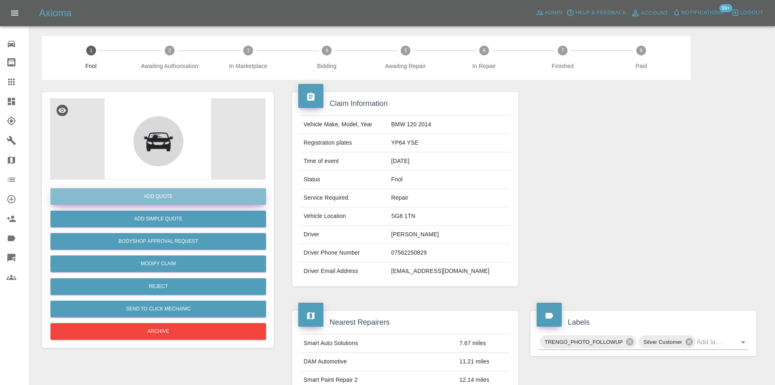
click at [205, 196] on button "Add Quote" at bounding box center [158, 196] width 216 height 17
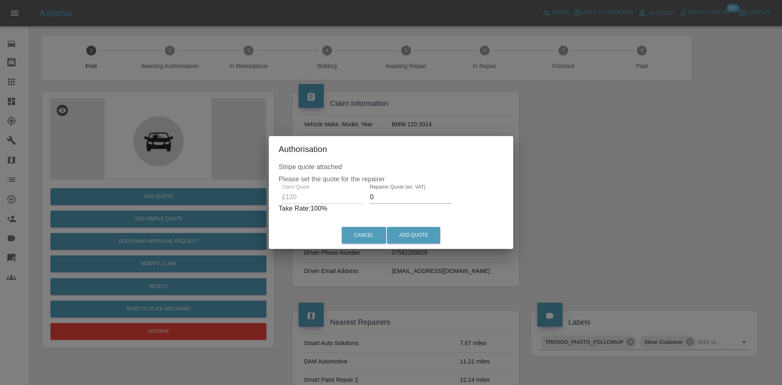
click at [391, 199] on input "0" at bounding box center [410, 197] width 81 height 13
type input "75"
click at [411, 237] on button "Add Quote" at bounding box center [413, 235] width 53 height 17
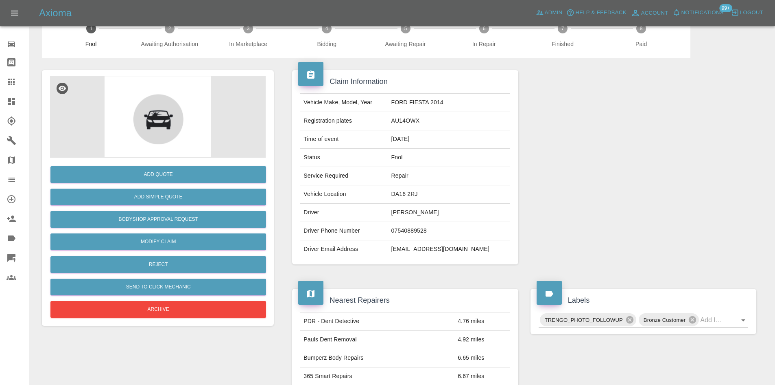
scroll to position [2, 0]
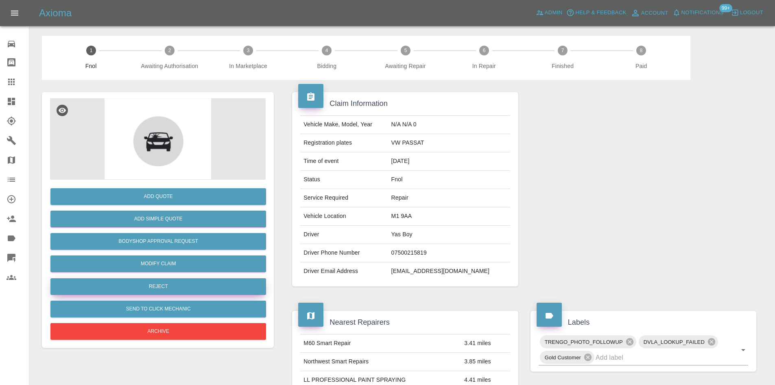
click at [175, 283] on button "Reject" at bounding box center [158, 286] width 216 height 17
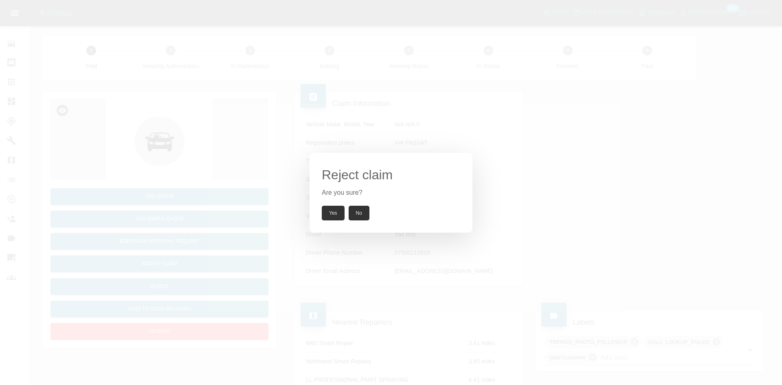
click at [328, 213] on button "Yes" at bounding box center [333, 213] width 23 height 15
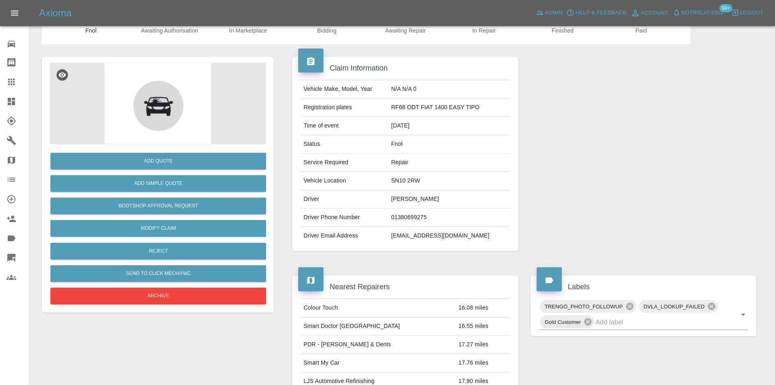
scroll to position [14, 0]
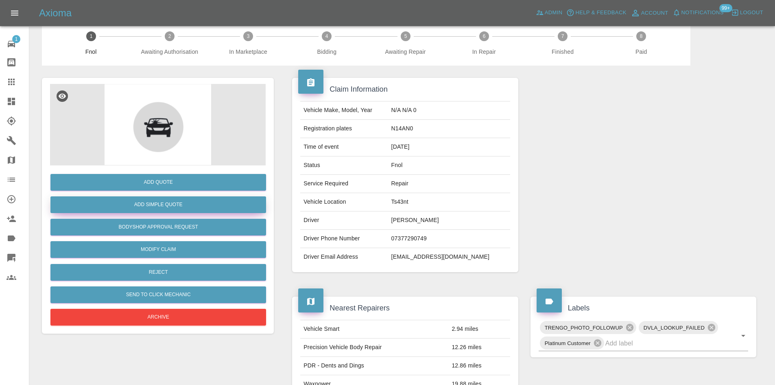
scroll to position [11, 0]
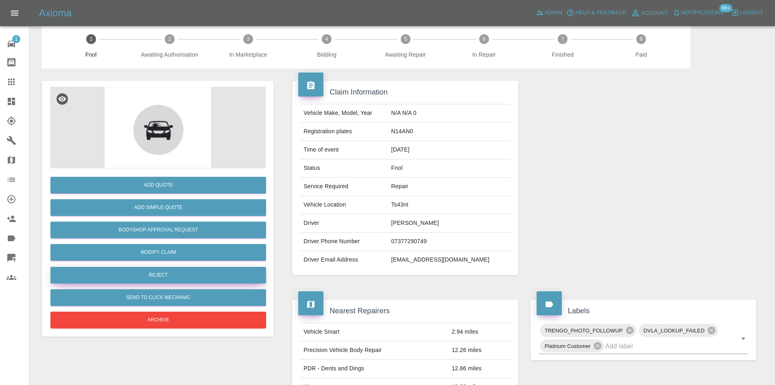
click at [169, 269] on button "Reject" at bounding box center [158, 275] width 216 height 17
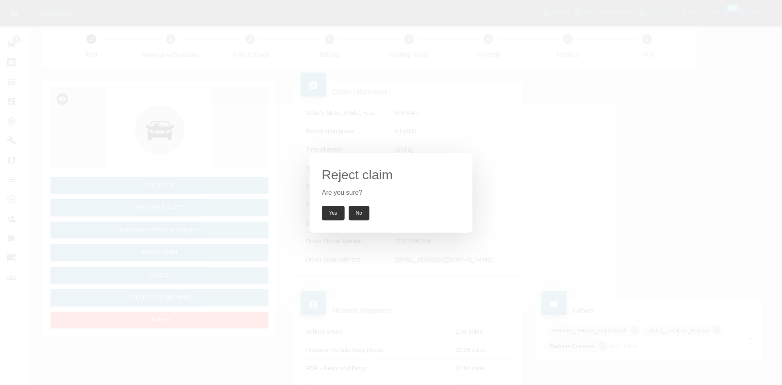
click at [324, 215] on button "Yes" at bounding box center [333, 213] width 23 height 15
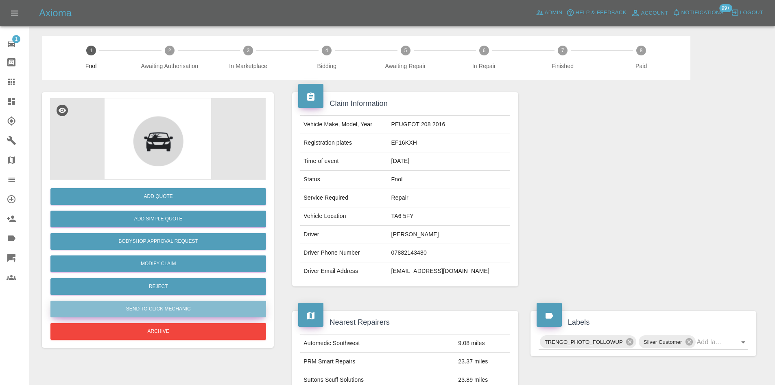
click at [190, 307] on button "Send to Click Mechanic" at bounding box center [158, 308] width 216 height 17
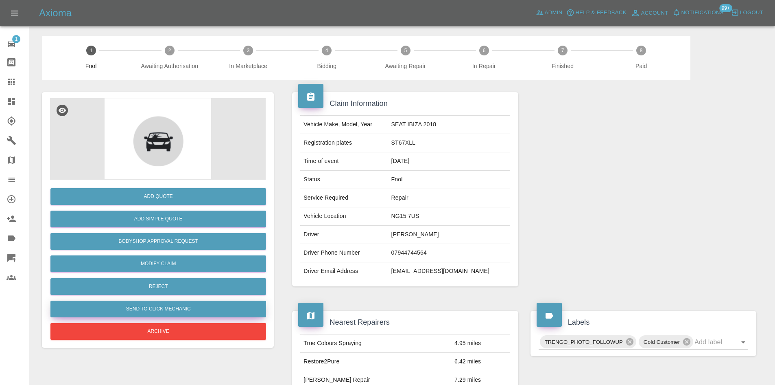
click at [203, 310] on button "Send to Click Mechanic" at bounding box center [158, 308] width 216 height 17
click at [169, 309] on button "Send to Click Mechanic" at bounding box center [158, 308] width 216 height 17
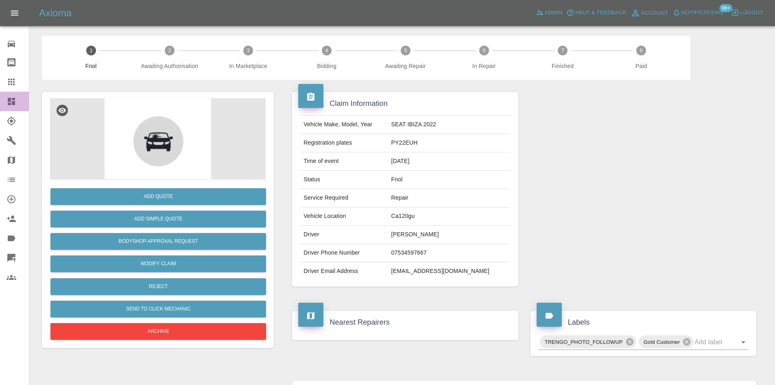
click at [15, 102] on icon at bounding box center [11, 101] width 7 height 7
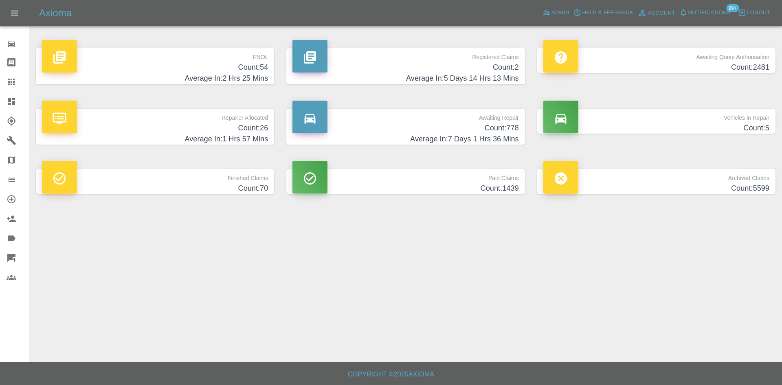
click at [170, 70] on h4 "Count: 54" at bounding box center [155, 67] width 226 height 11
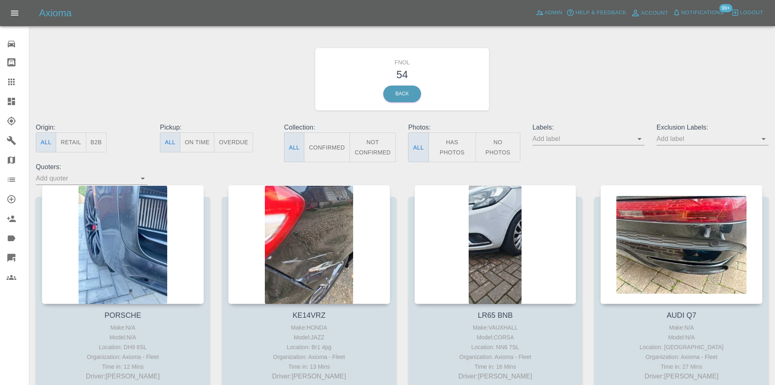
click at [499, 144] on button "No Photos" at bounding box center [498, 147] width 45 height 30
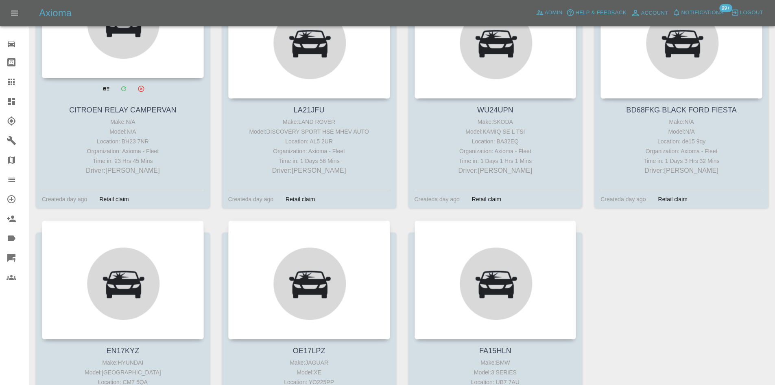
scroll to position [1233, 0]
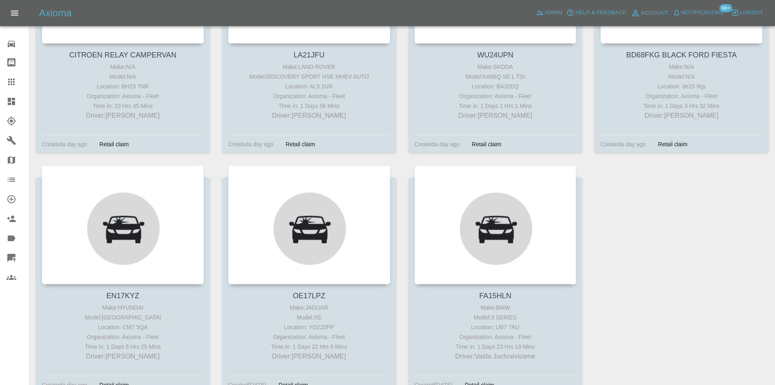
click at [6, 74] on link "Claims" at bounding box center [14, 82] width 29 height 20
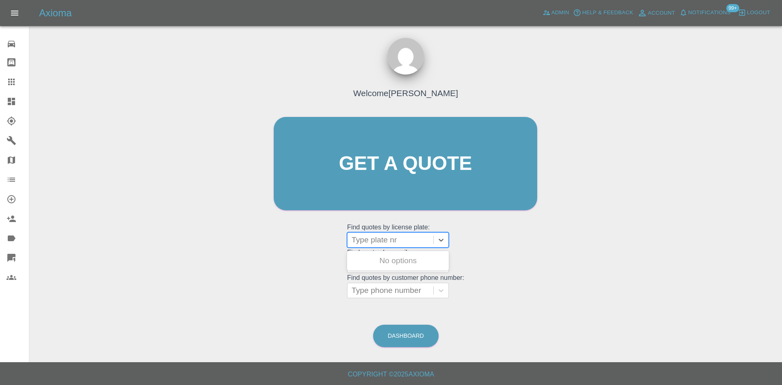
click at [386, 239] on div at bounding box center [390, 239] width 78 height 11
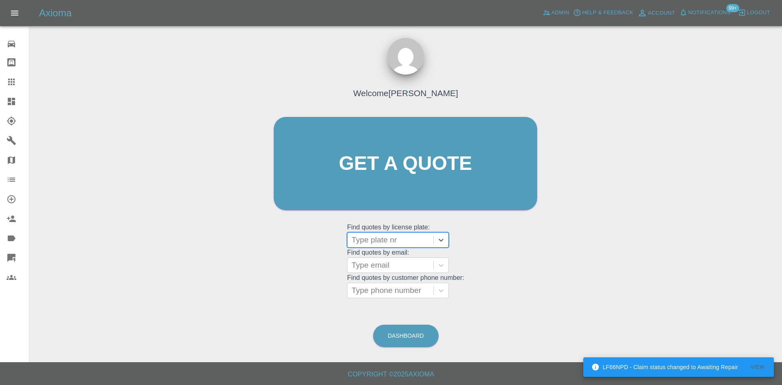
drag, startPoint x: 385, startPoint y: 239, endPoint x: 362, endPoint y: 236, distance: 22.6
click at [362, 236] on div at bounding box center [390, 239] width 78 height 11
paste input "KW23FWM"
type input "KW23FWM"
click at [367, 260] on div "KW23FWM, Awaiting Authorisation" at bounding box center [398, 265] width 102 height 26
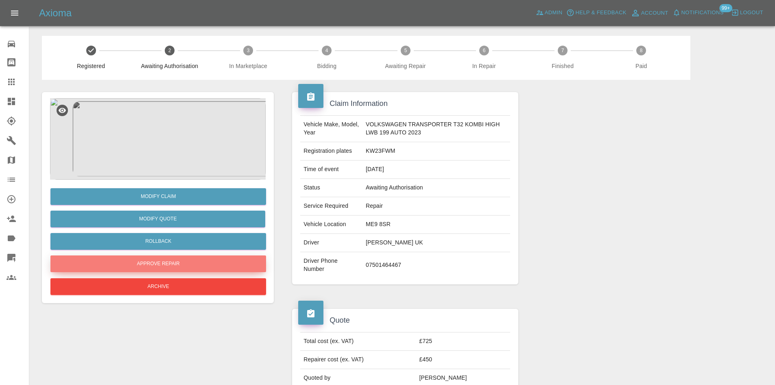
click at [241, 263] on button "Approve Repair" at bounding box center [158, 263] width 216 height 17
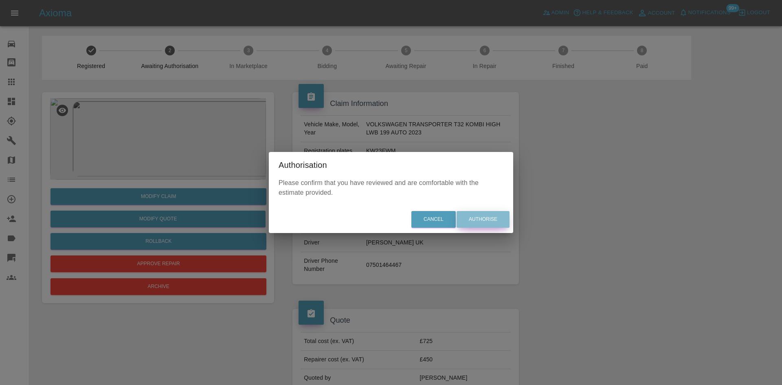
click at [490, 222] on button "Authorise" at bounding box center [482, 219] width 53 height 17
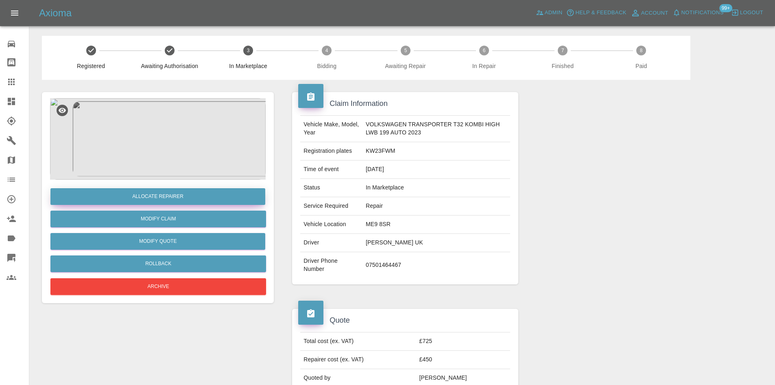
click at [206, 190] on button "Allocate Repairer" at bounding box center [157, 196] width 215 height 17
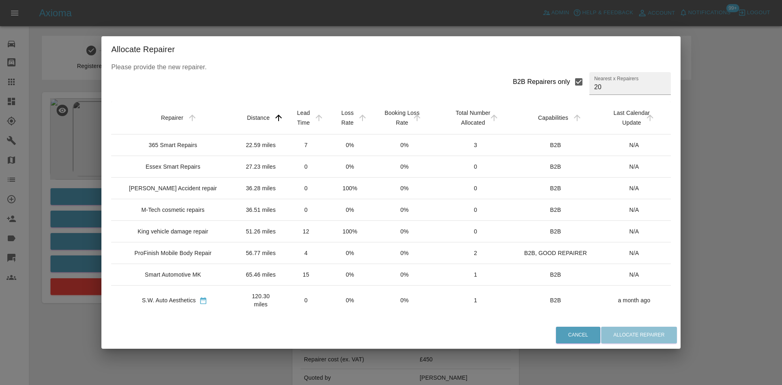
click at [178, 207] on div "M-Tech cosmetic repairs" at bounding box center [172, 210] width 63 height 8
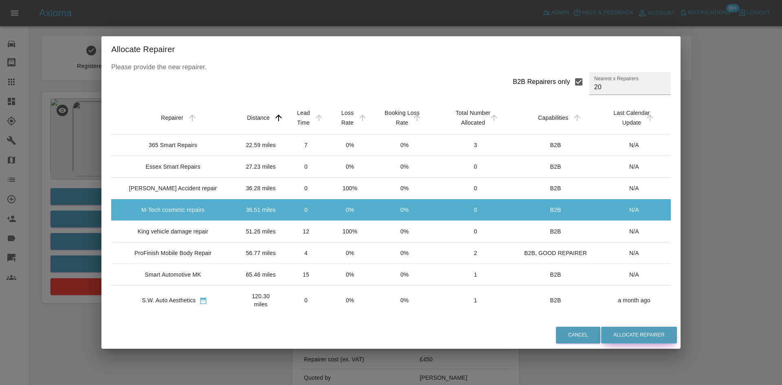
click at [624, 335] on button "Allocate Repairer" at bounding box center [639, 334] width 76 height 17
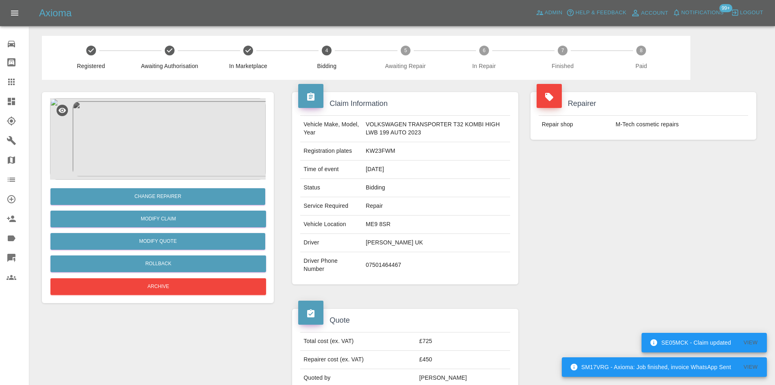
click at [14, 104] on icon at bounding box center [11, 101] width 7 height 7
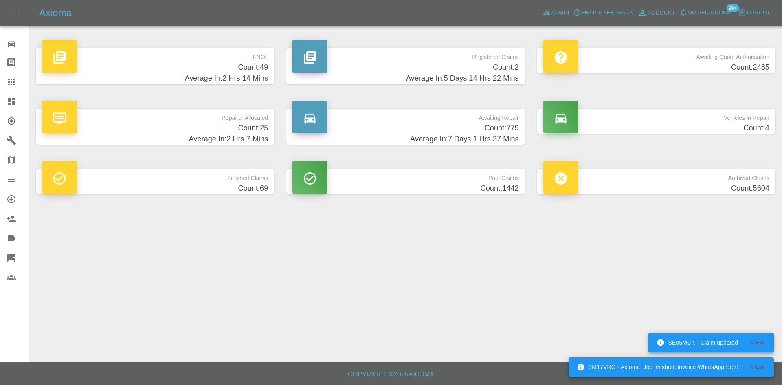
click at [216, 64] on h4 "Count: 49" at bounding box center [155, 67] width 226 height 11
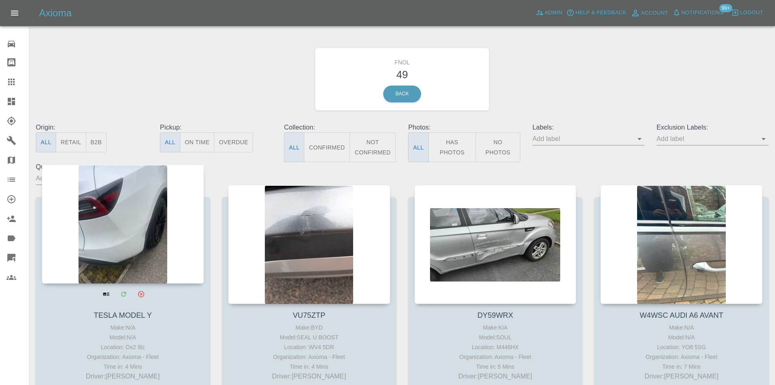
click at [155, 222] on div at bounding box center [123, 223] width 162 height 119
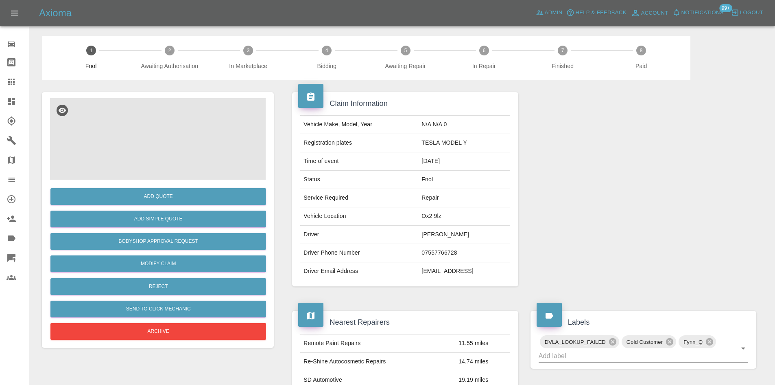
click at [172, 161] on img at bounding box center [158, 138] width 216 height 81
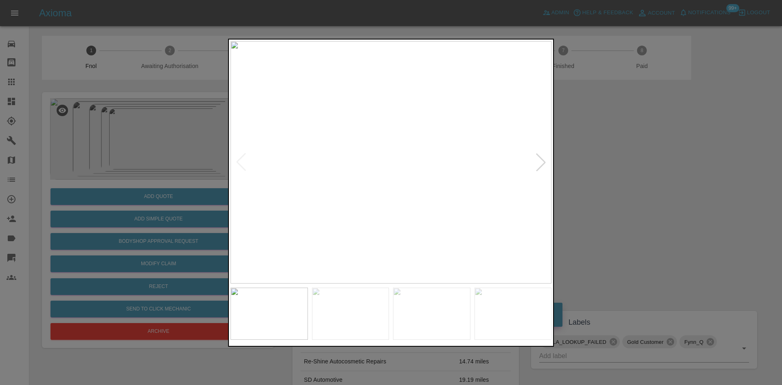
click at [538, 168] on div at bounding box center [541, 162] width 18 height 18
click at [578, 173] on div at bounding box center [391, 192] width 782 height 385
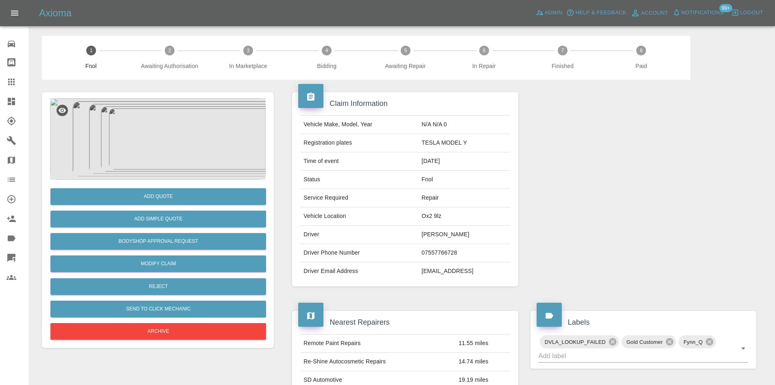
click at [180, 127] on img at bounding box center [158, 138] width 216 height 81
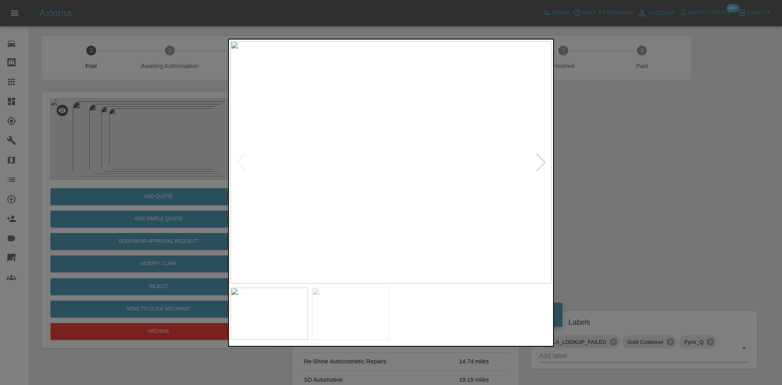
click at [436, 188] on img at bounding box center [390, 162] width 321 height 242
click at [453, 151] on img at bounding box center [255, 91] width 962 height 727
click at [669, 150] on div at bounding box center [391, 192] width 782 height 385
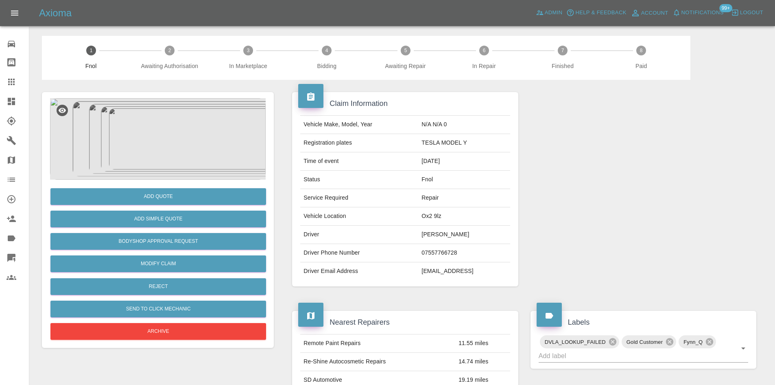
click at [4, 97] on link "Dashboard" at bounding box center [14, 102] width 29 height 20
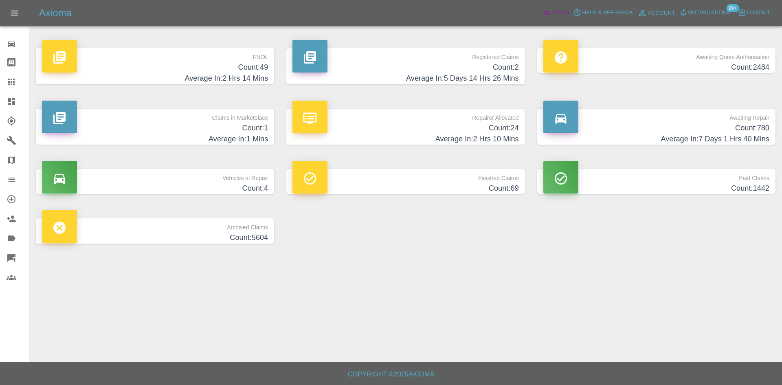
click at [567, 11] on span "Admin" at bounding box center [560, 12] width 18 height 9
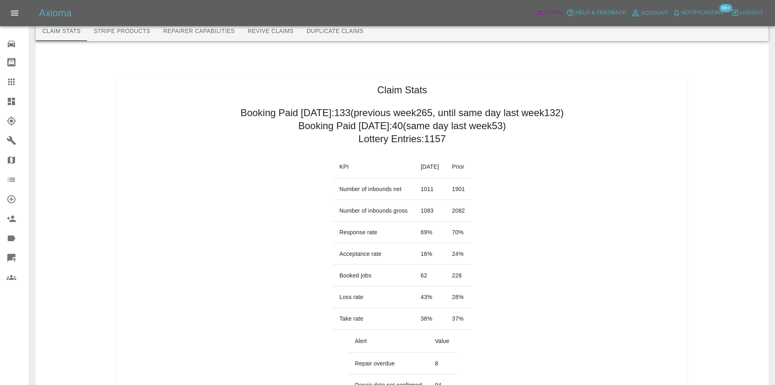
scroll to position [15, 0]
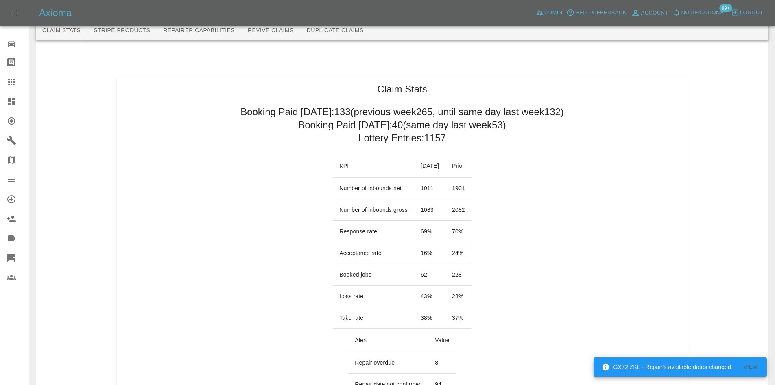
click at [7, 103] on icon at bounding box center [12, 101] width 10 height 10
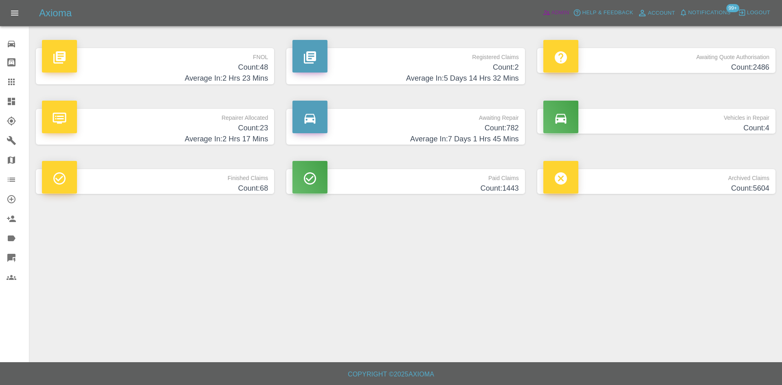
click at [558, 13] on span "Admin" at bounding box center [560, 12] width 18 height 9
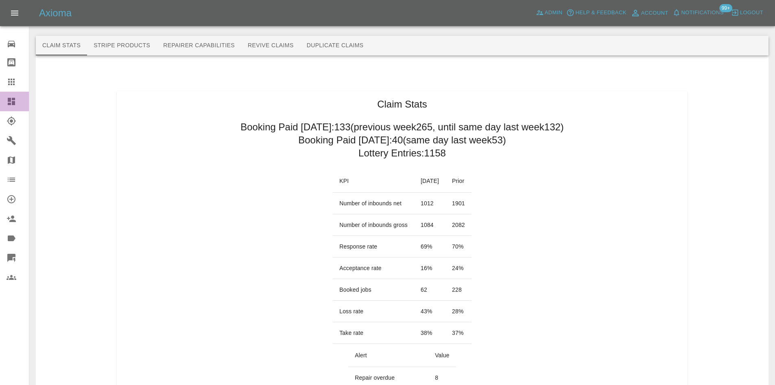
click at [3, 102] on link "Dashboard" at bounding box center [14, 102] width 29 height 20
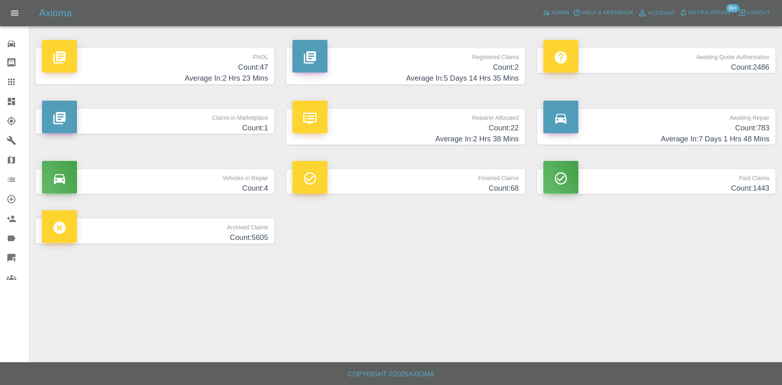
click at [228, 66] on h4 "Count: 47" at bounding box center [155, 67] width 226 height 11
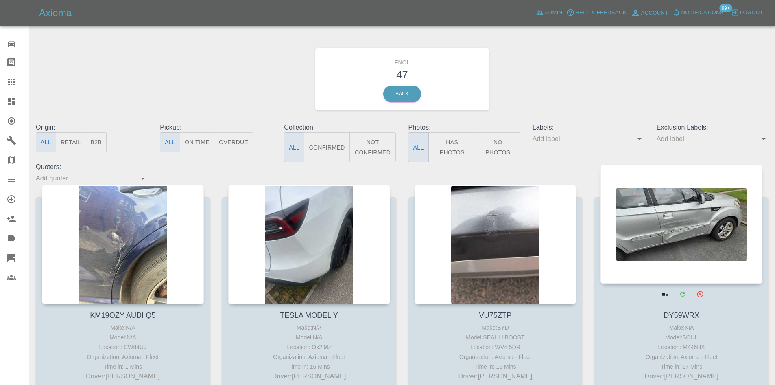
click at [657, 221] on div at bounding box center [682, 223] width 162 height 119
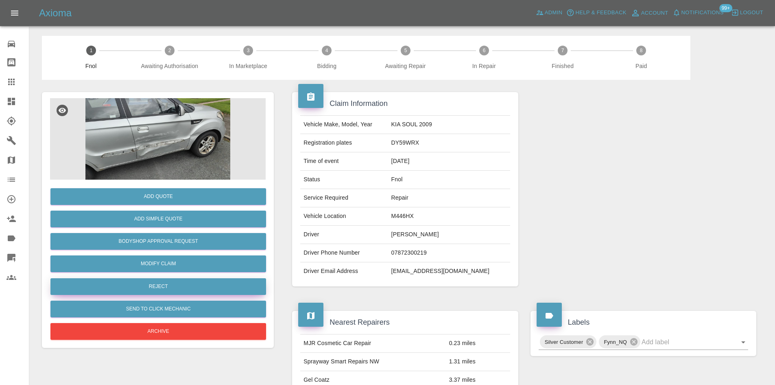
click at [163, 285] on button "Reject" at bounding box center [158, 286] width 216 height 17
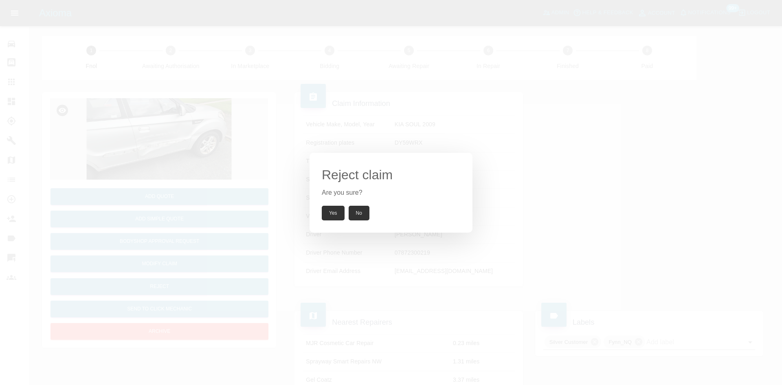
click at [339, 216] on button "Yes" at bounding box center [333, 213] width 23 height 15
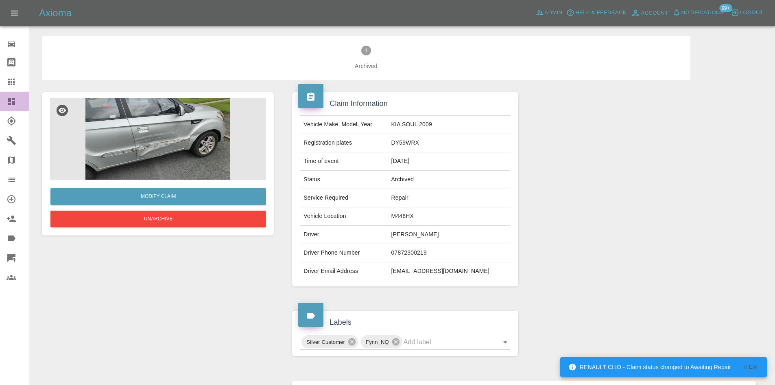
click at [15, 107] on link "Dashboard" at bounding box center [14, 102] width 29 height 20
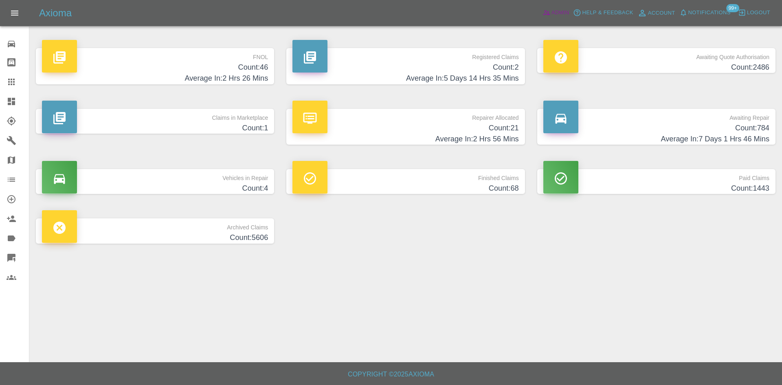
click at [563, 14] on span "Admin" at bounding box center [560, 12] width 18 height 9
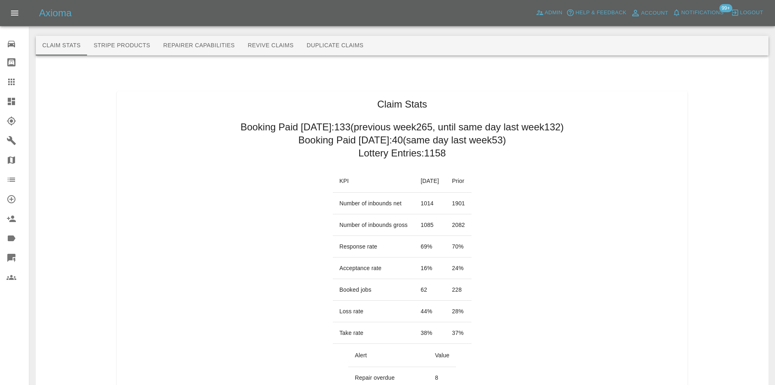
click at [688, 13] on span "Notifications" at bounding box center [703, 12] width 42 height 9
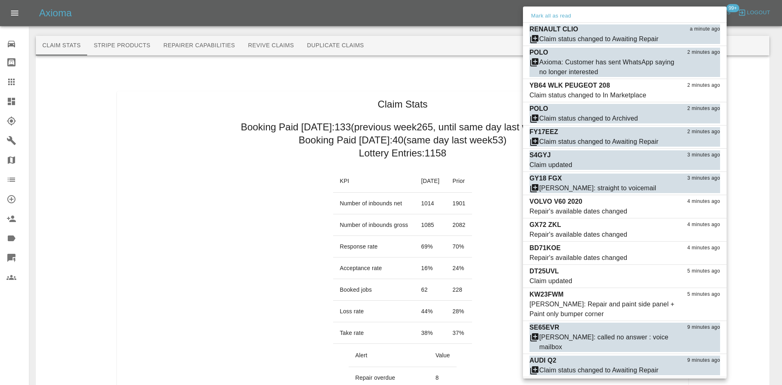
click at [3, 101] on div at bounding box center [391, 192] width 782 height 385
click at [9, 103] on div at bounding box center [391, 192] width 782 height 385
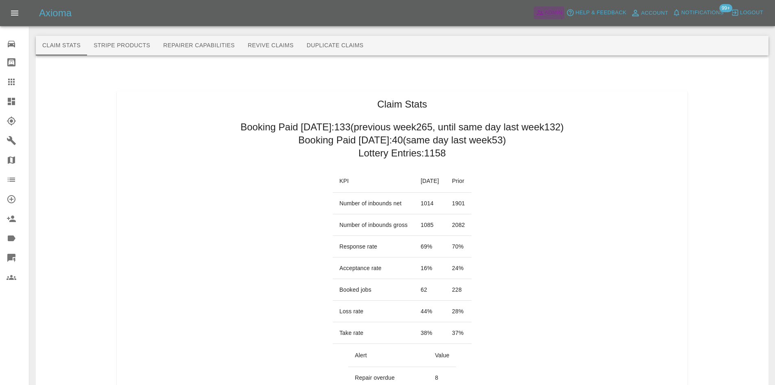
click at [553, 15] on span "Admin" at bounding box center [554, 12] width 18 height 9
click at [9, 99] on icon at bounding box center [11, 101] width 7 height 7
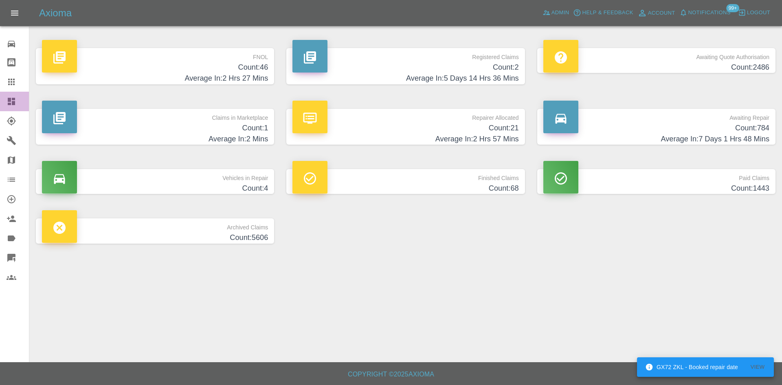
click at [7, 101] on icon at bounding box center [12, 101] width 10 height 10
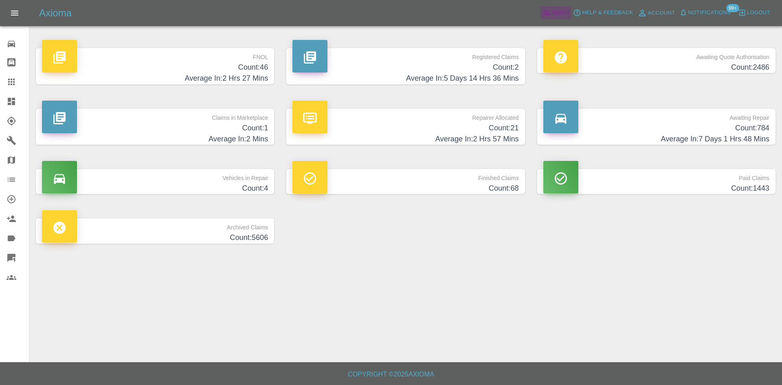
click at [564, 14] on span "Admin" at bounding box center [560, 12] width 18 height 9
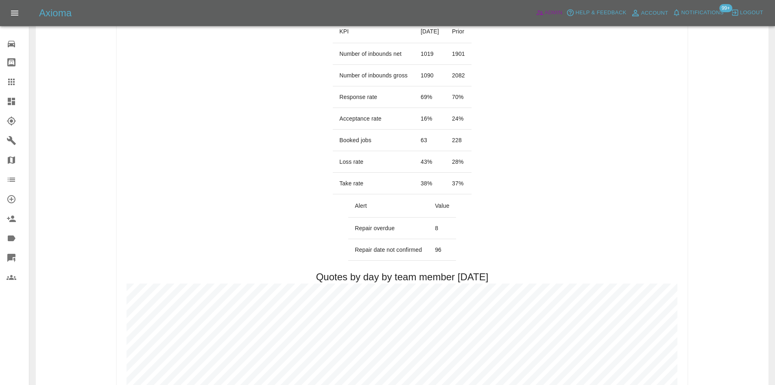
scroll to position [150, 0]
click at [21, 104] on div at bounding box center [18, 101] width 23 height 10
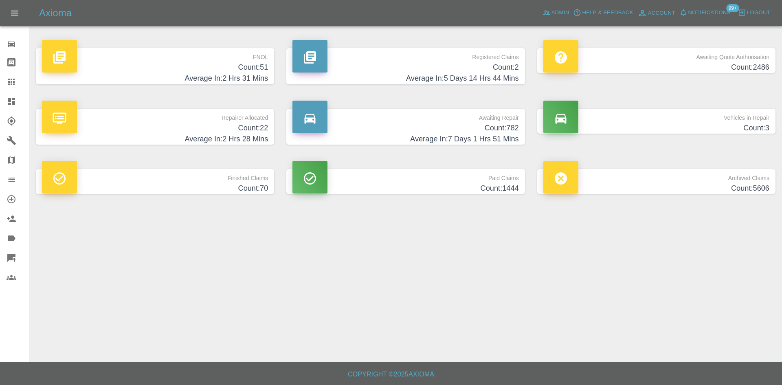
click at [421, 131] on h4 "Count: 782" at bounding box center [405, 128] width 226 height 11
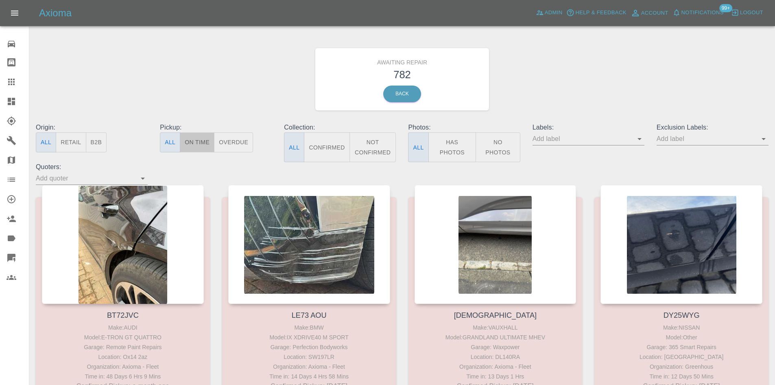
click at [190, 135] on button "On Time" at bounding box center [197, 142] width 35 height 20
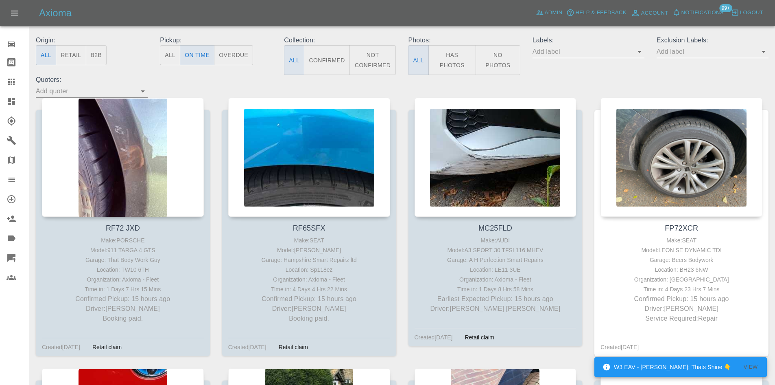
scroll to position [88, 0]
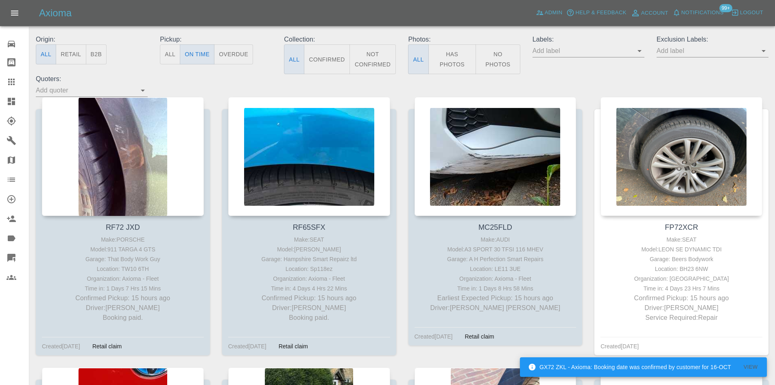
click at [11, 105] on icon at bounding box center [11, 101] width 7 height 7
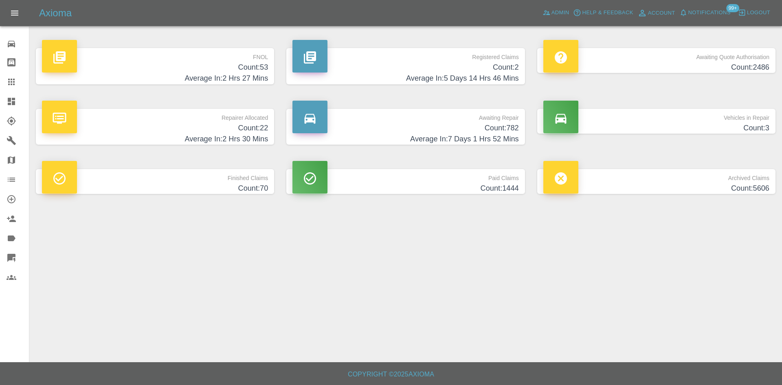
click at [425, 125] on h4 "Count: 782" at bounding box center [405, 128] width 226 height 11
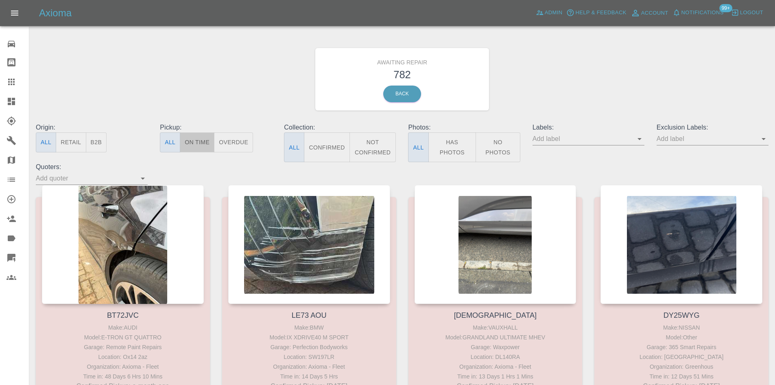
click at [206, 140] on button "On Time" at bounding box center [197, 142] width 35 height 20
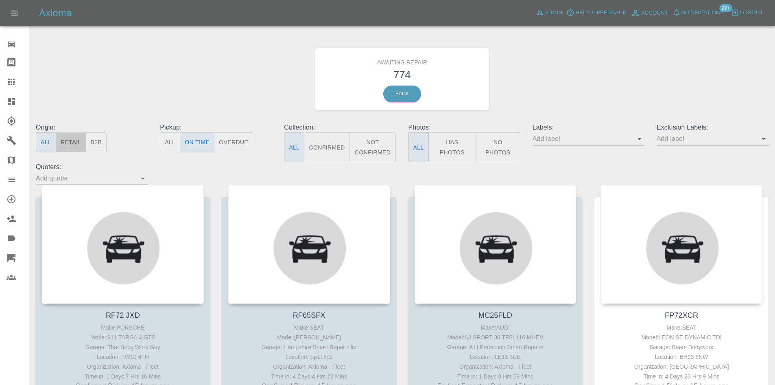
click at [76, 141] on button "Retail" at bounding box center [71, 142] width 30 height 20
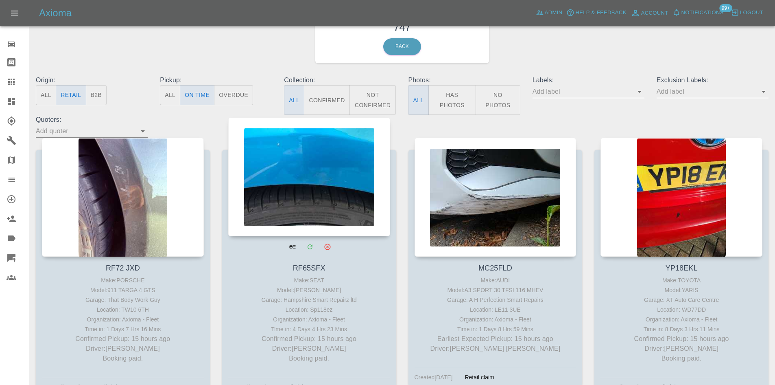
scroll to position [54, 0]
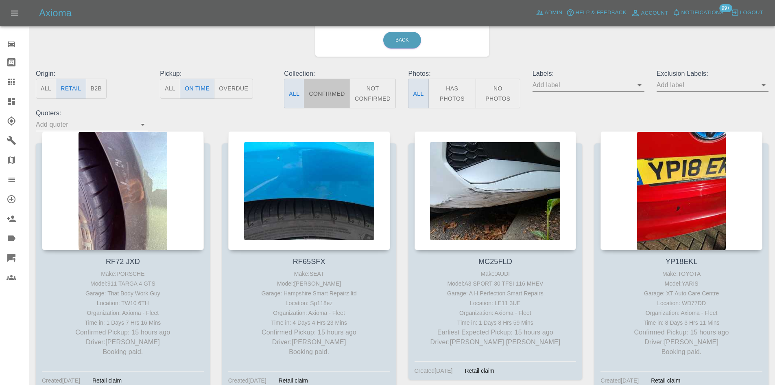
click at [326, 96] on button "Confirmed" at bounding box center [327, 94] width 46 height 30
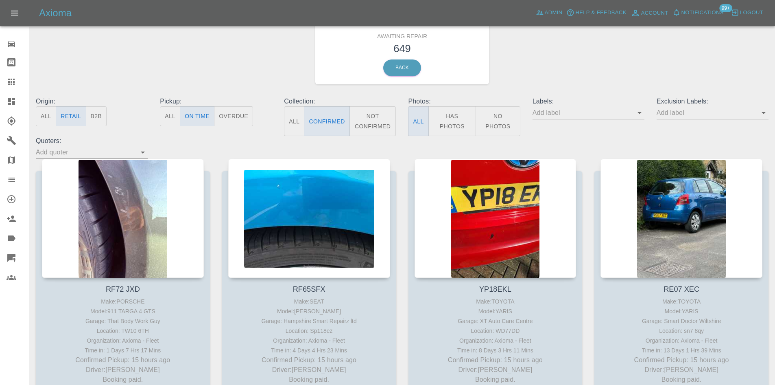
scroll to position [0, 0]
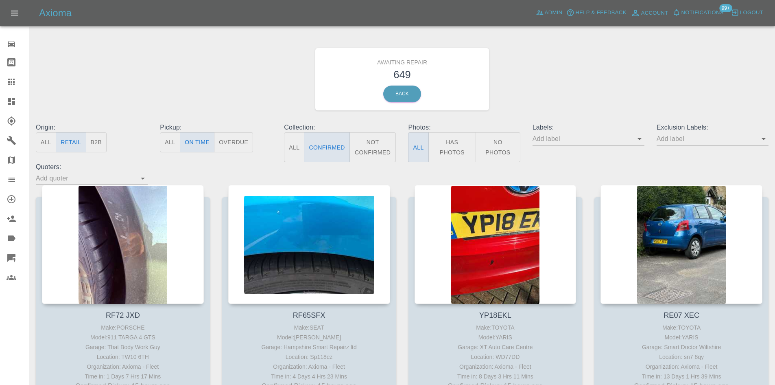
click at [6, 99] on link "Dashboard" at bounding box center [14, 102] width 29 height 20
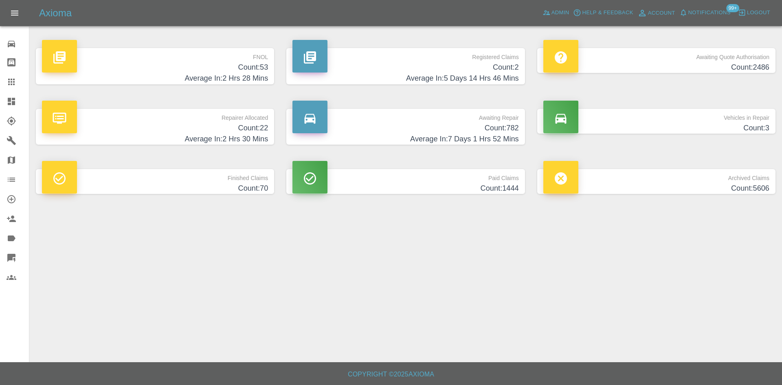
click at [650, 126] on h4 "Count: 3" at bounding box center [656, 128] width 226 height 11
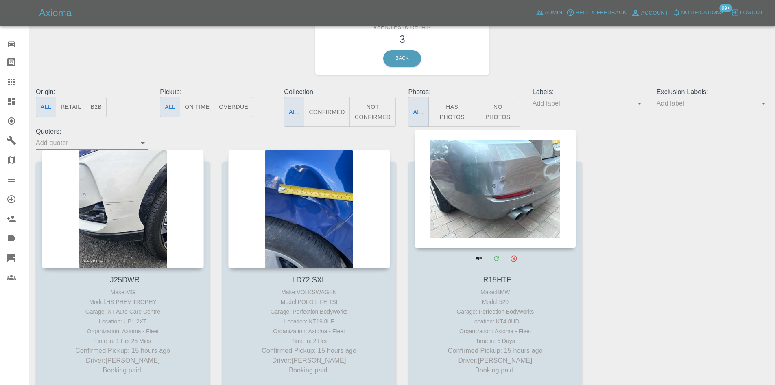
scroll to position [39, 0]
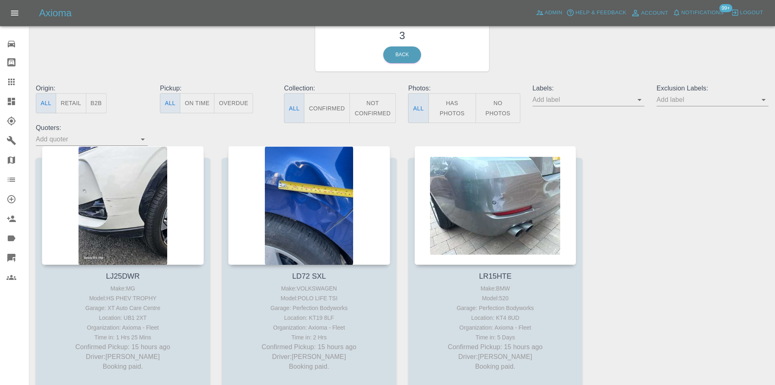
click at [711, 7] on button "Notifications" at bounding box center [698, 13] width 55 height 13
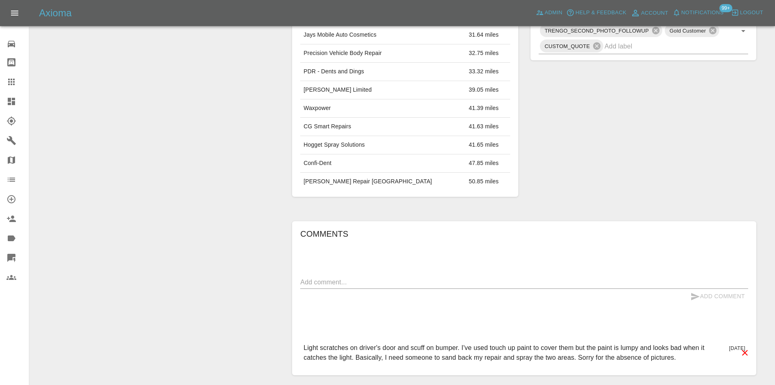
scroll to position [382, 0]
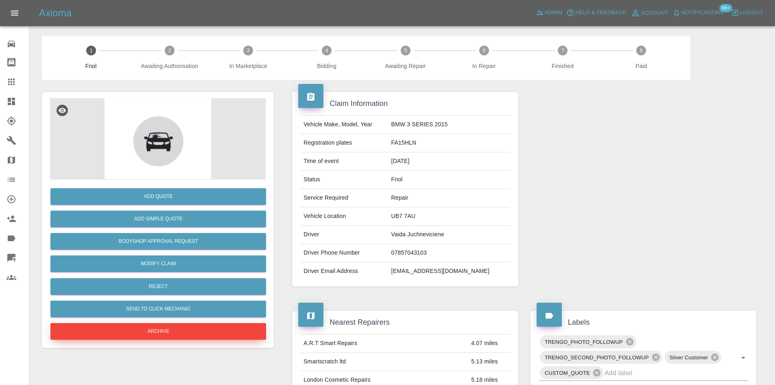
click at [180, 328] on button "Archive" at bounding box center [158, 331] width 216 height 17
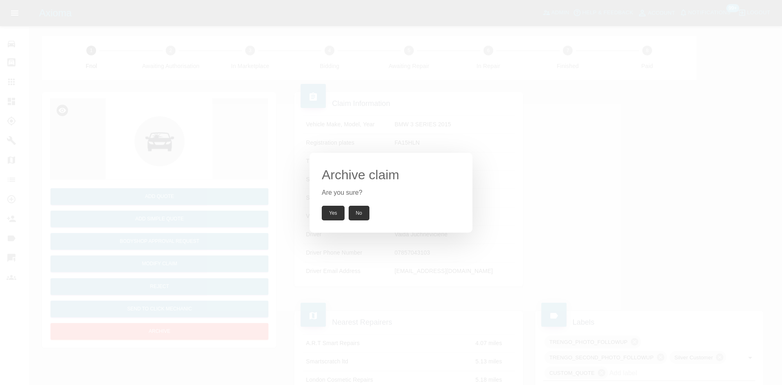
click at [331, 215] on button "Yes" at bounding box center [333, 213] width 23 height 15
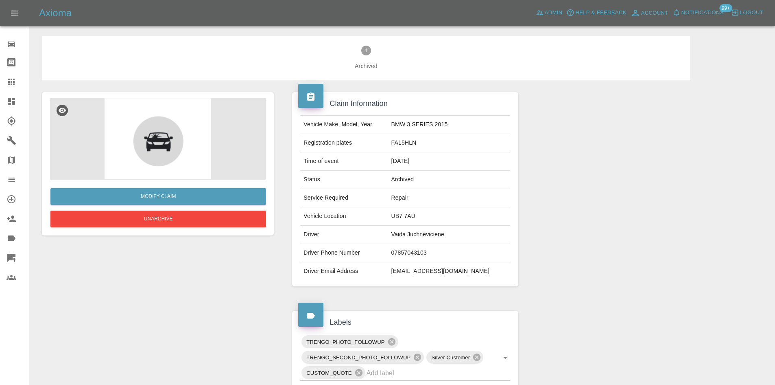
click at [0, 103] on link "Dashboard" at bounding box center [14, 102] width 29 height 20
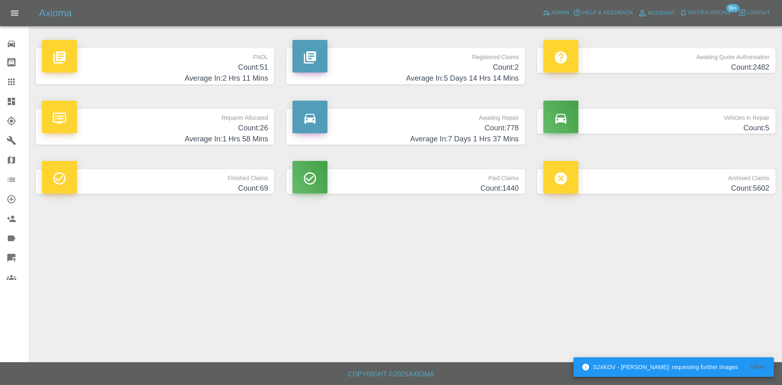
click at [714, 14] on span "Notifications" at bounding box center [709, 12] width 42 height 9
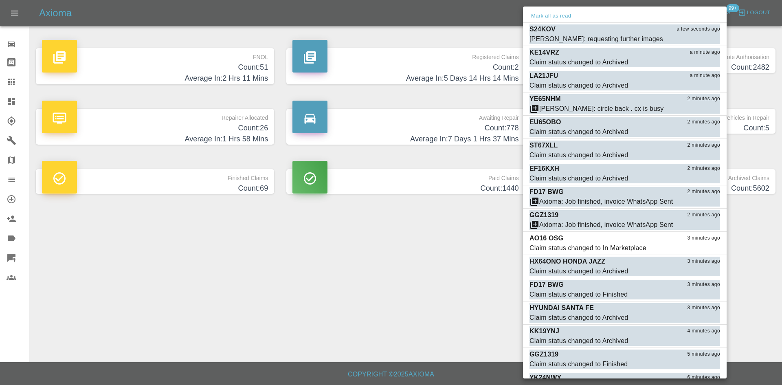
click at [427, 290] on div at bounding box center [391, 192] width 782 height 385
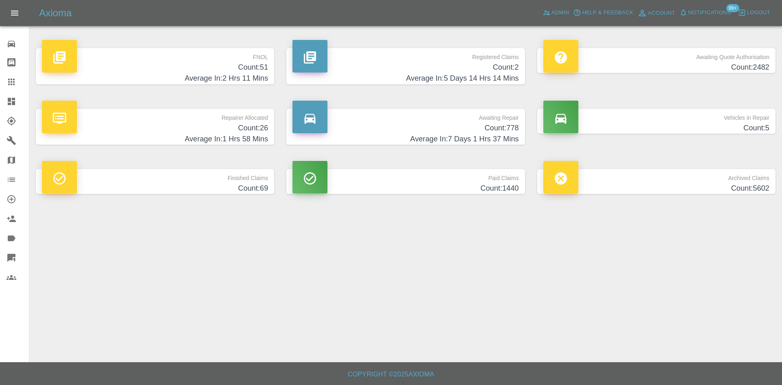
click at [466, 29] on div "Mark all as read S24KOV a few seconds ago Carl Ainsworth: requesting further im…" at bounding box center [391, 192] width 782 height 385
click at [554, 13] on span "Admin" at bounding box center [560, 12] width 18 height 9
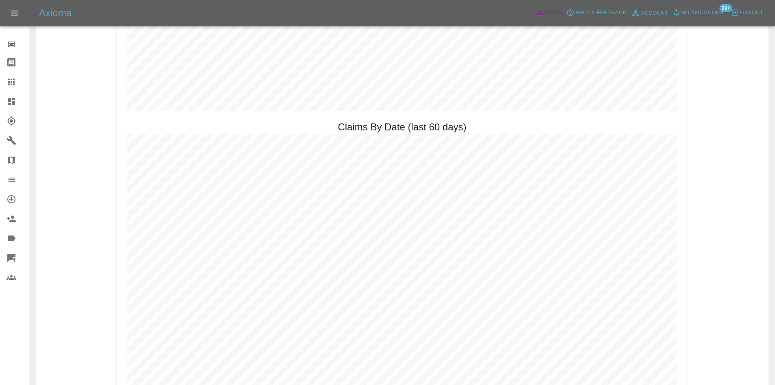
scroll to position [897, 0]
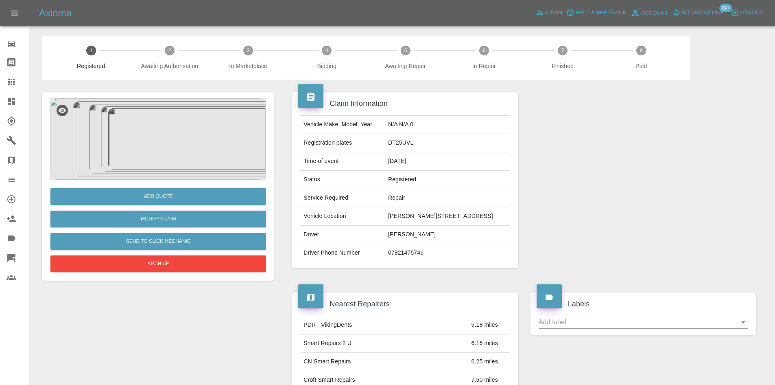
click at [155, 140] on img at bounding box center [158, 138] width 216 height 81
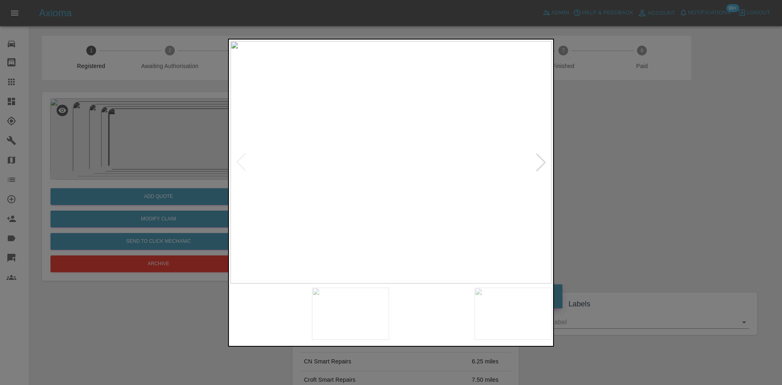
click at [545, 153] on img at bounding box center [390, 162] width 321 height 242
click at [531, 167] on img at bounding box center [390, 162] width 321 height 242
click at [537, 164] on div at bounding box center [541, 162] width 18 height 18
click at [537, 165] on div at bounding box center [541, 162] width 18 height 18
click at [538, 165] on div at bounding box center [541, 162] width 18 height 18
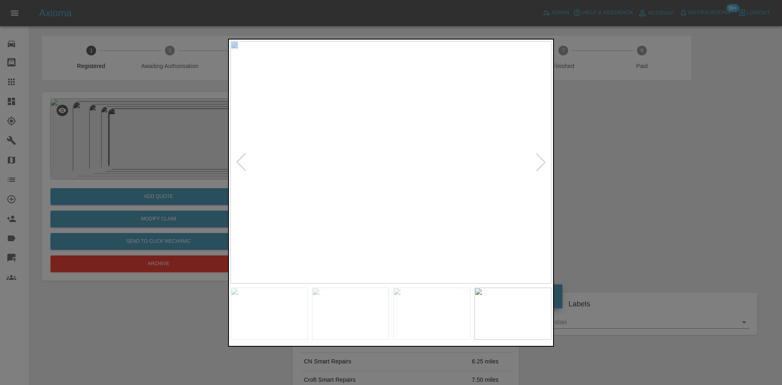
click at [538, 165] on div at bounding box center [541, 162] width 18 height 18
click at [538, 166] on div at bounding box center [541, 162] width 18 height 18
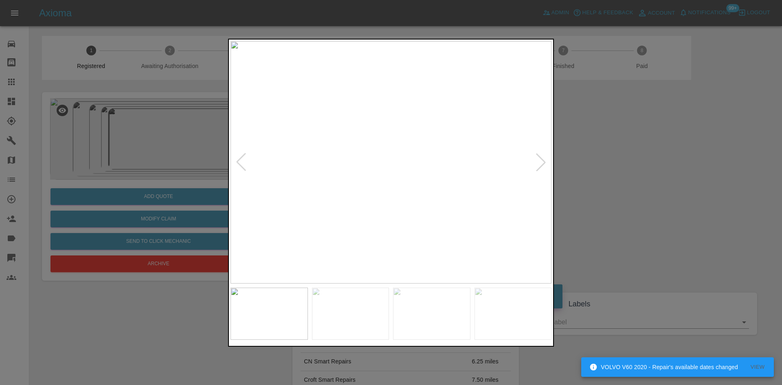
click at [538, 166] on div at bounding box center [541, 162] width 18 height 18
click at [538, 166] on img at bounding box center [390, 162] width 321 height 242
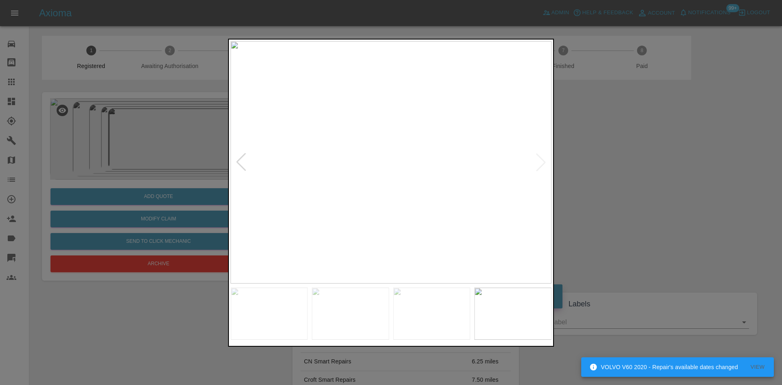
click at [538, 166] on img at bounding box center [390, 162] width 321 height 242
click at [538, 166] on img at bounding box center [70, 151] width 962 height 727
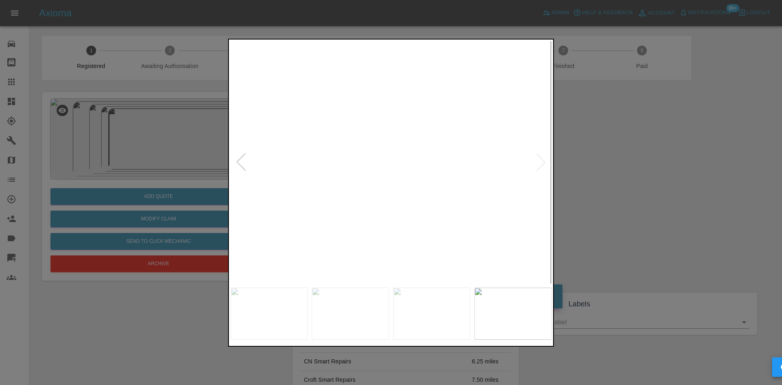
click at [538, 166] on img at bounding box center [70, 151] width 962 height 727
click at [588, 164] on div at bounding box center [391, 192] width 782 height 385
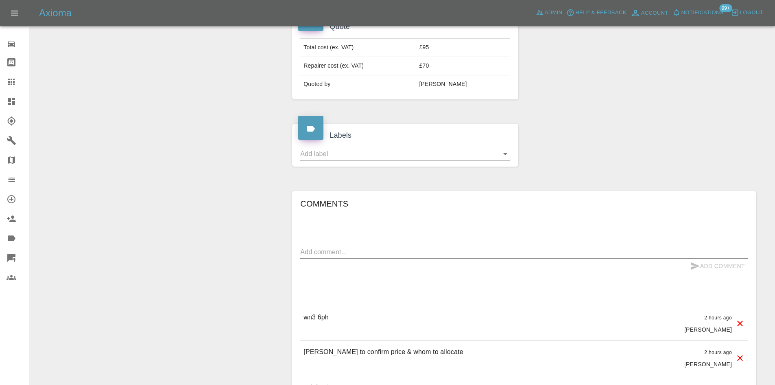
scroll to position [345, 0]
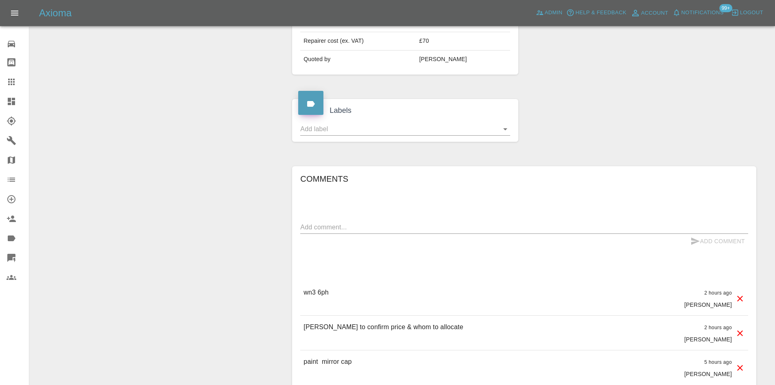
click at [1, 91] on link "Claims" at bounding box center [14, 82] width 29 height 20
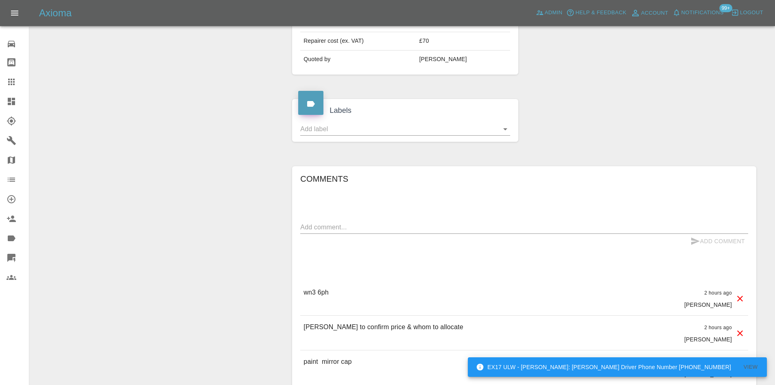
click at [6, 99] on link "Dashboard" at bounding box center [14, 102] width 29 height 20
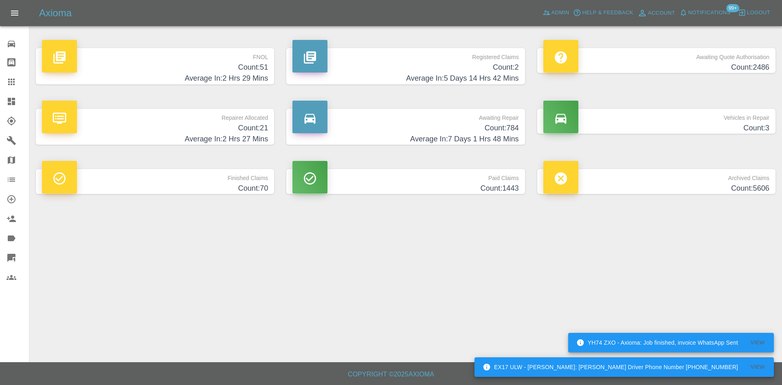
click at [490, 116] on p "Awaiting Repair" at bounding box center [405, 116] width 226 height 14
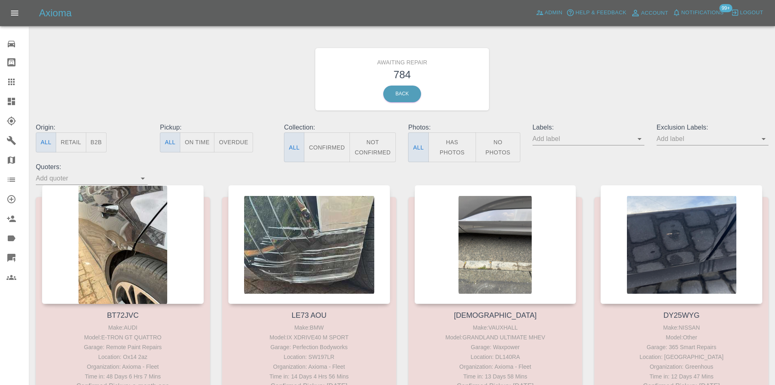
click at [95, 147] on button "B2B" at bounding box center [96, 142] width 21 height 20
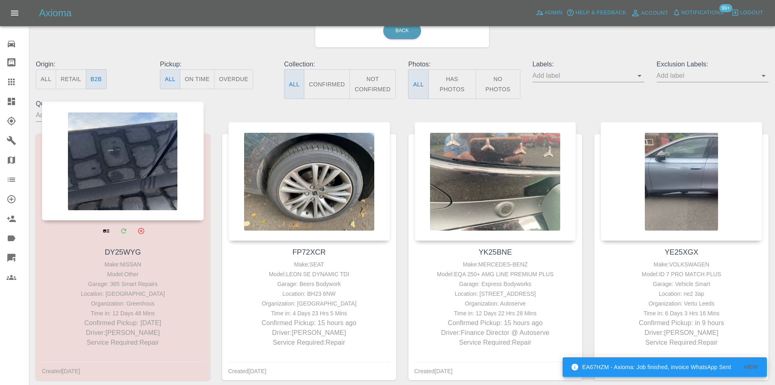
scroll to position [74, 0]
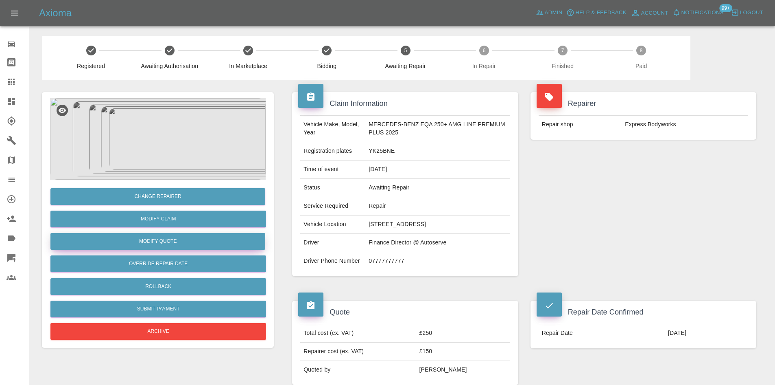
click at [169, 243] on button "Modify Quote" at bounding box center [157, 241] width 215 height 17
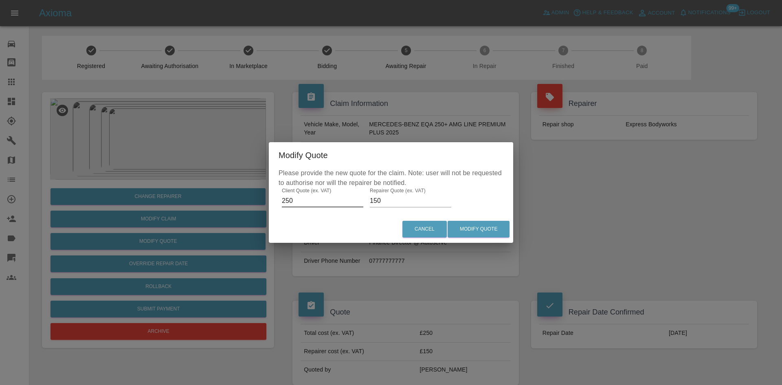
click at [337, 206] on input "250" at bounding box center [322, 200] width 81 height 13
type input "0"
click at [372, 199] on input "150" at bounding box center [410, 200] width 81 height 13
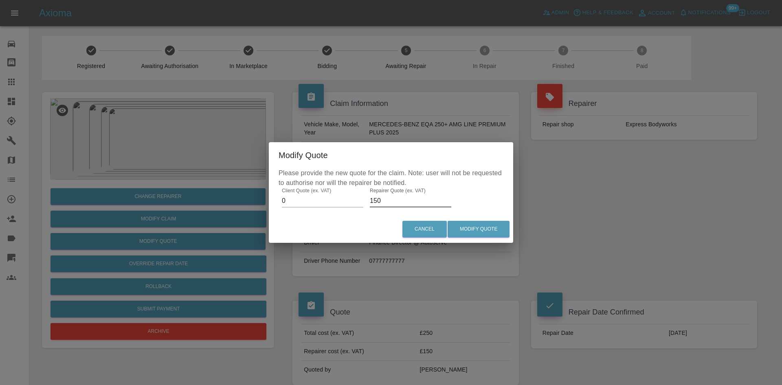
click at [372, 199] on input "150" at bounding box center [410, 200] width 81 height 13
type input "100"
click at [484, 228] on button "Modify Quote" at bounding box center [478, 229] width 62 height 17
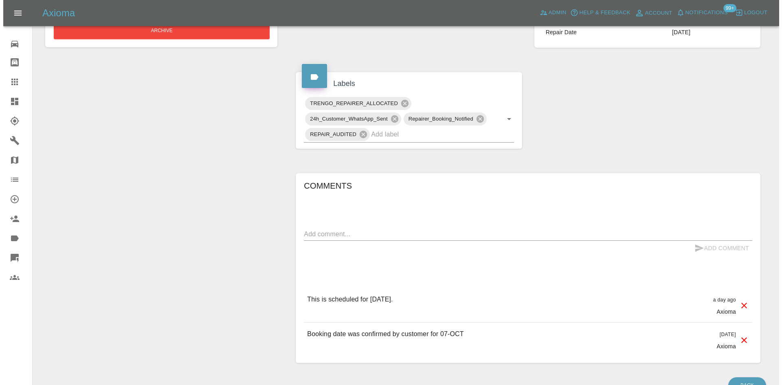
scroll to position [353, 0]
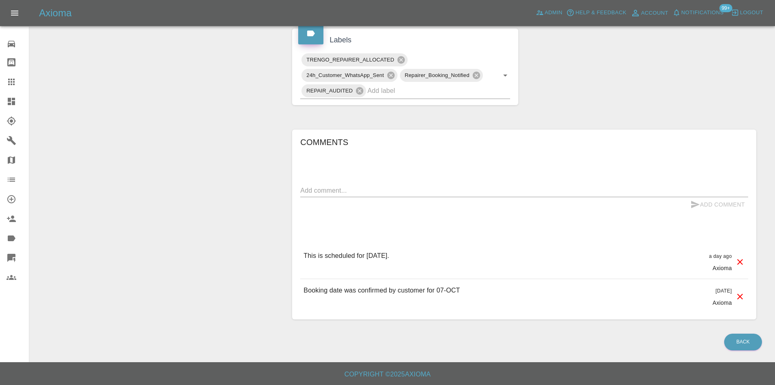
click at [335, 191] on textarea at bounding box center [524, 190] width 448 height 9
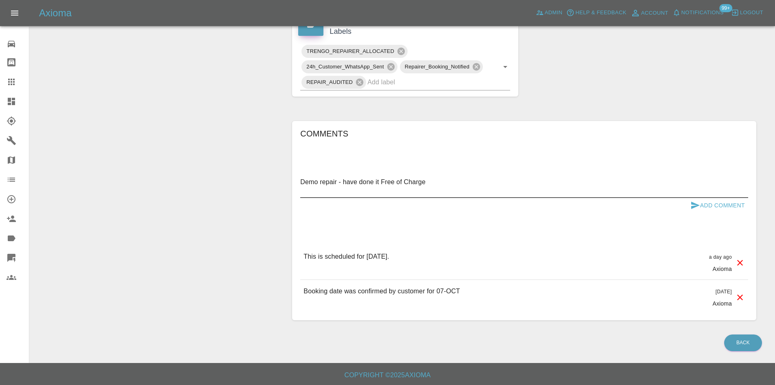
type textarea "Demo repair - have done it Free of Charge"
click at [706, 213] on button "Add Comment" at bounding box center [718, 205] width 61 height 15
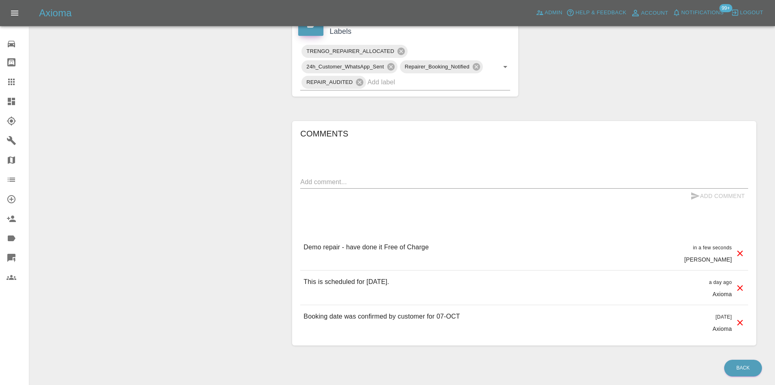
click at [705, 14] on span "Notifications" at bounding box center [703, 12] width 42 height 9
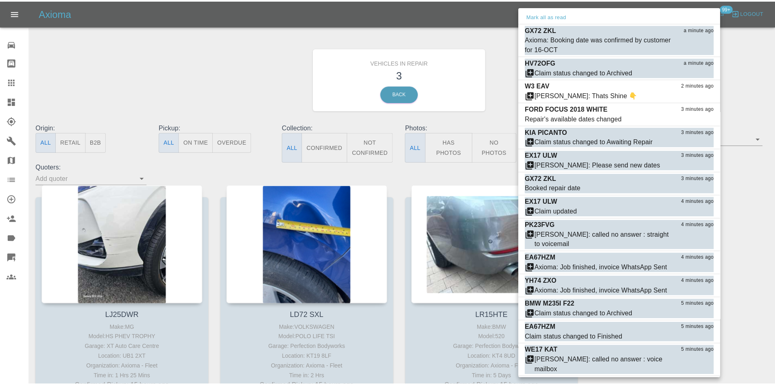
scroll to position [39, 0]
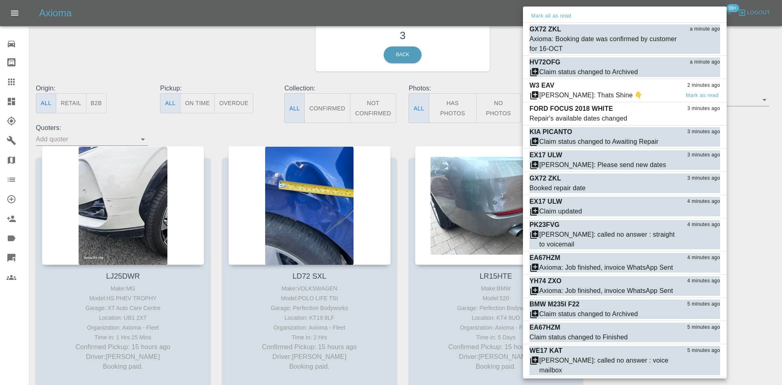
click at [574, 87] on div "W3 EAV 2 minutes ago" at bounding box center [624, 86] width 191 height 10
